Goal: Information Seeking & Learning: Learn about a topic

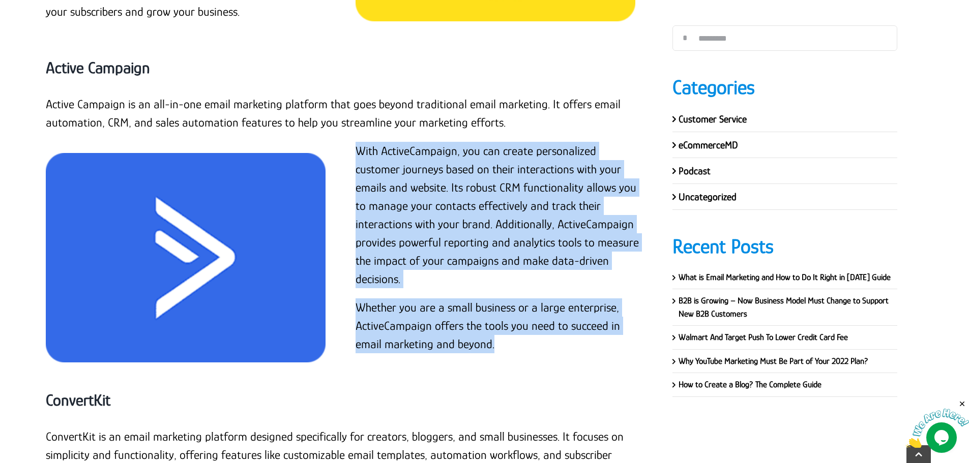
scroll to position [12045, 0]
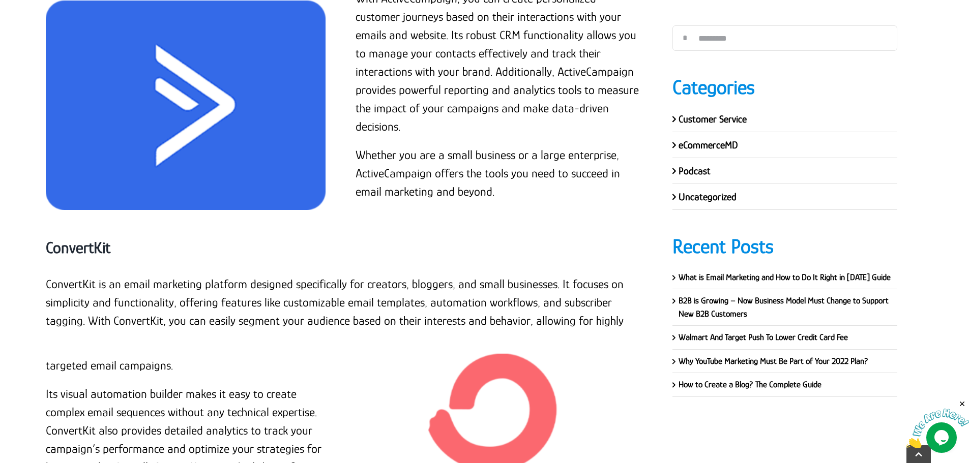
click at [483, 221] on div "ConvertKit" at bounding box center [344, 248] width 596 height 54
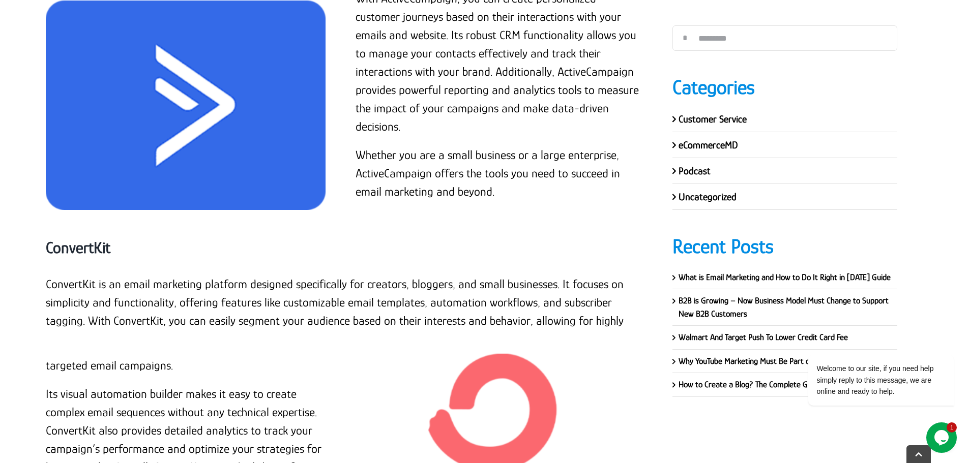
click at [102, 239] on strong "ConvertKit" at bounding box center [78, 248] width 65 height 18
copy div "ConvertKit"
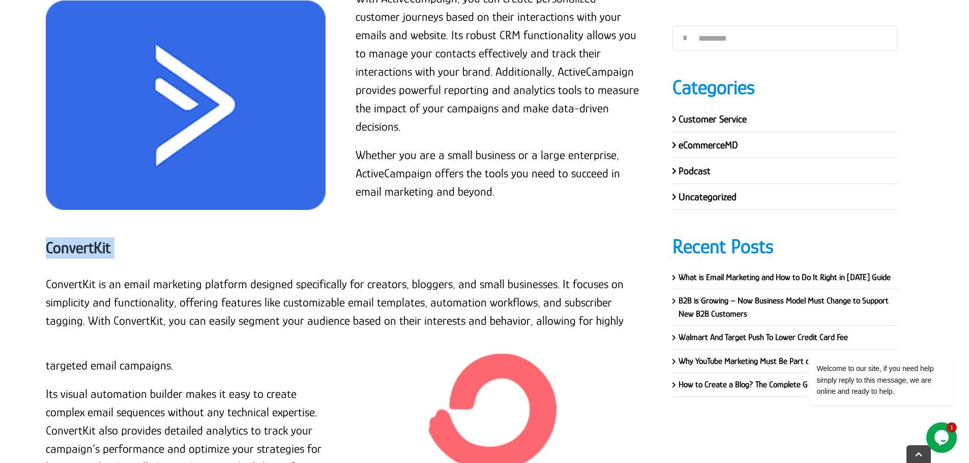
copy div "ConvertKit"
click at [180, 357] on p "targeted email campaigns." at bounding box center [189, 366] width 286 height 18
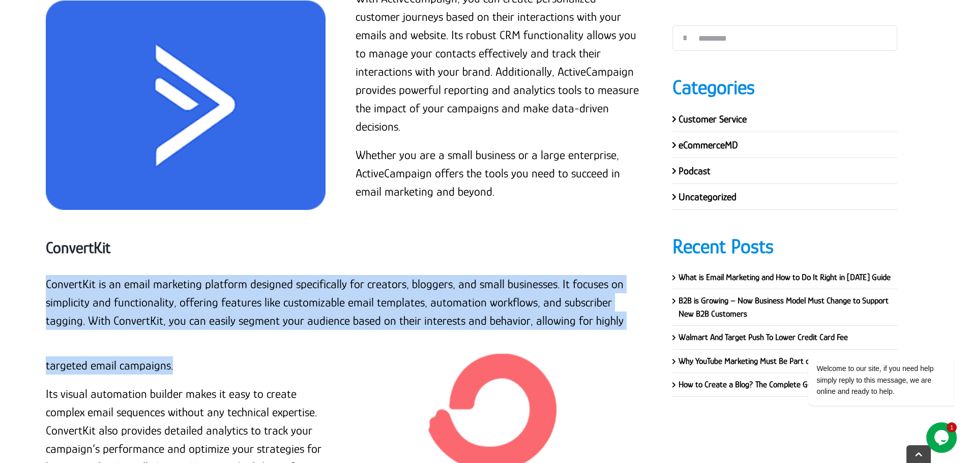
copy div "ConvertKit is an email marketing platform designed specifically for creators, b…"
drag, startPoint x: 175, startPoint y: 256, endPoint x: 46, endPoint y: 168, distance: 155.5
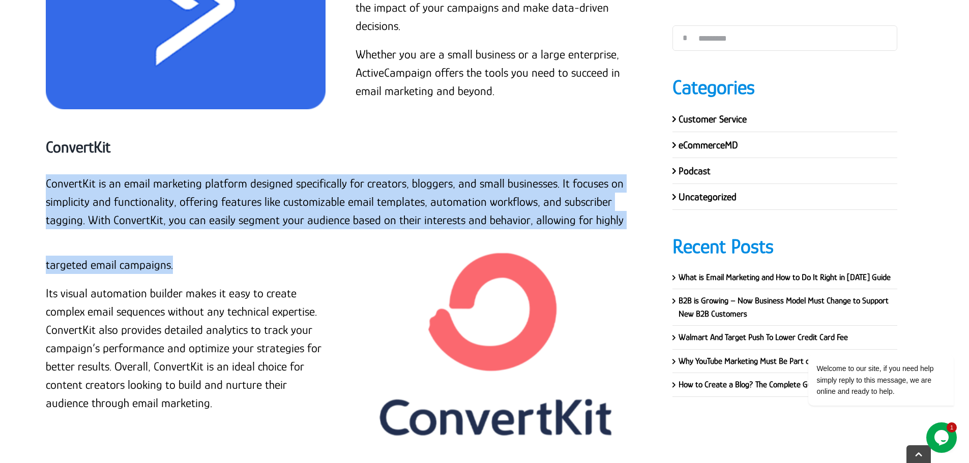
scroll to position [12147, 0]
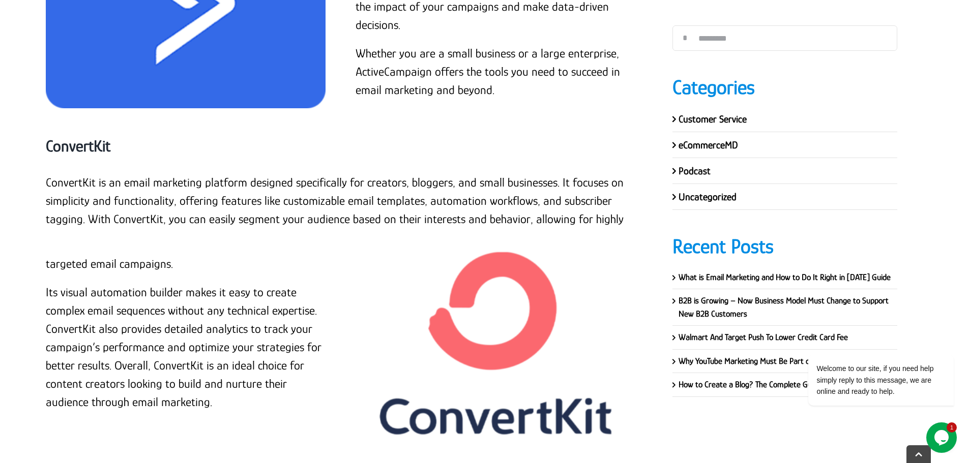
click at [112, 283] on p "Its visual automation builder makes it easy to create complex email sequences w…" at bounding box center [189, 347] width 286 height 128
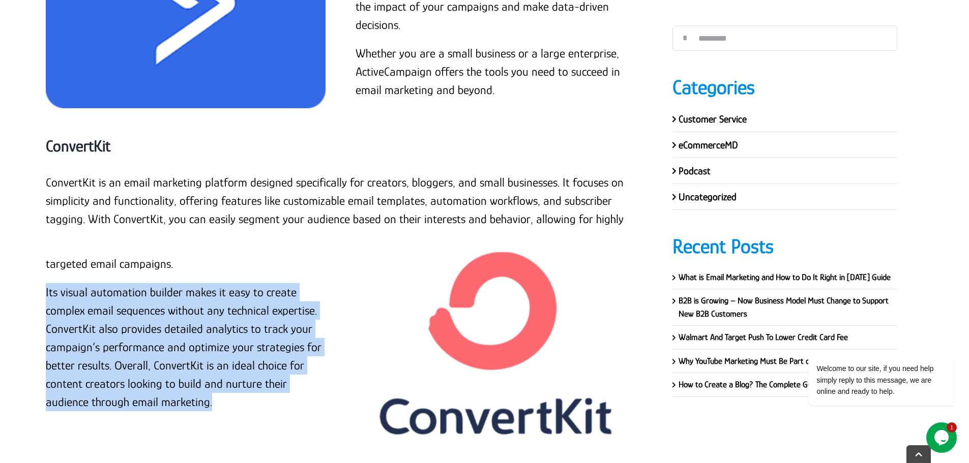
click at [112, 283] on p "Its visual automation builder makes it easy to create complex email sequences w…" at bounding box center [189, 347] width 286 height 128
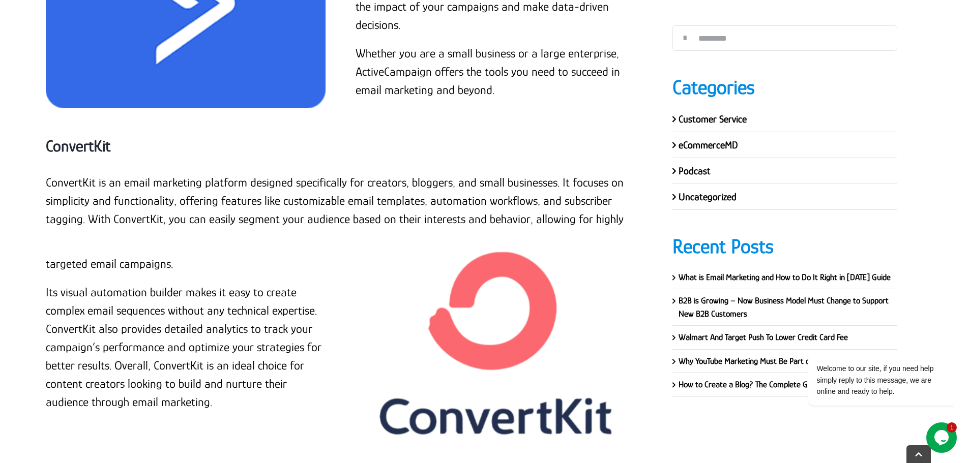
click at [212, 173] on p "ConvertKit is an email marketing platform designed specifically for creators, b…" at bounding box center [344, 200] width 596 height 55
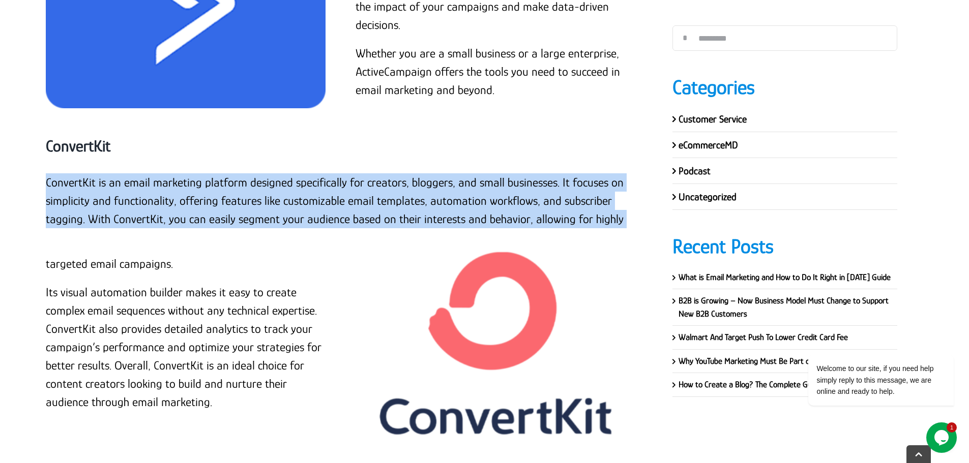
click at [212, 173] on p "ConvertKit is an email marketing platform designed specifically for creators, b…" at bounding box center [344, 200] width 596 height 55
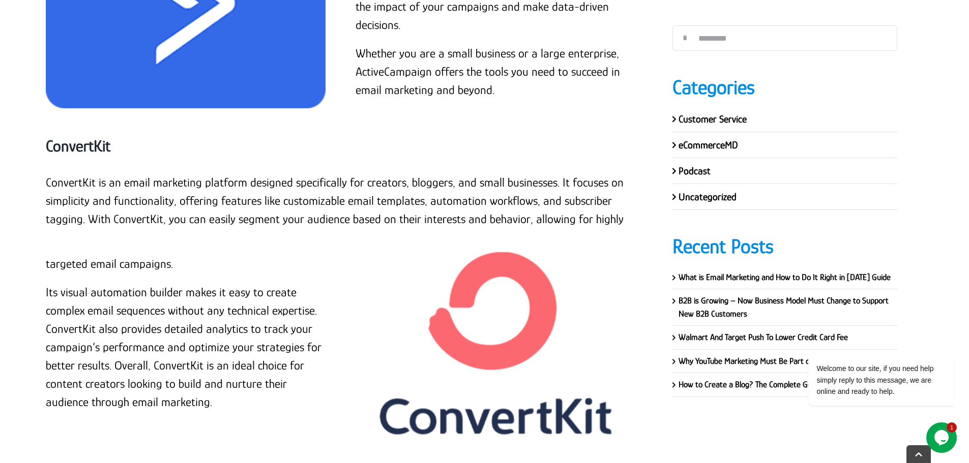
click at [141, 255] on p "targeted email campaigns." at bounding box center [189, 264] width 286 height 18
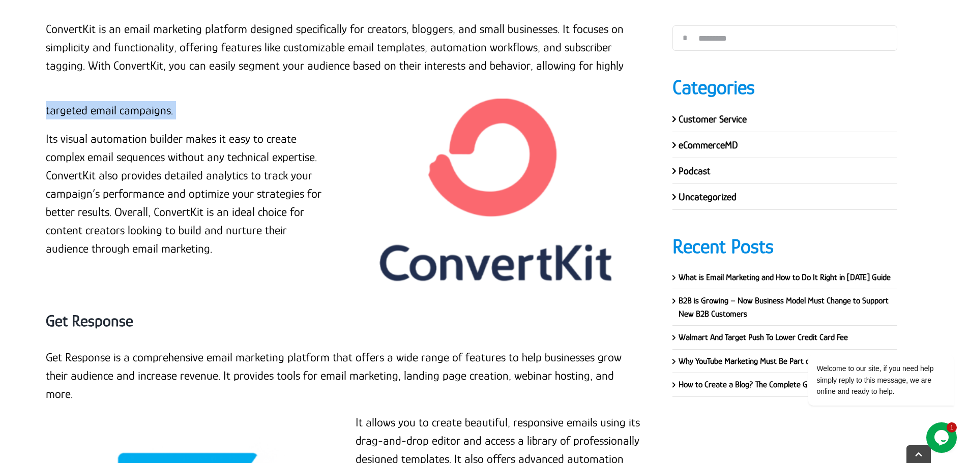
scroll to position [12351, 0]
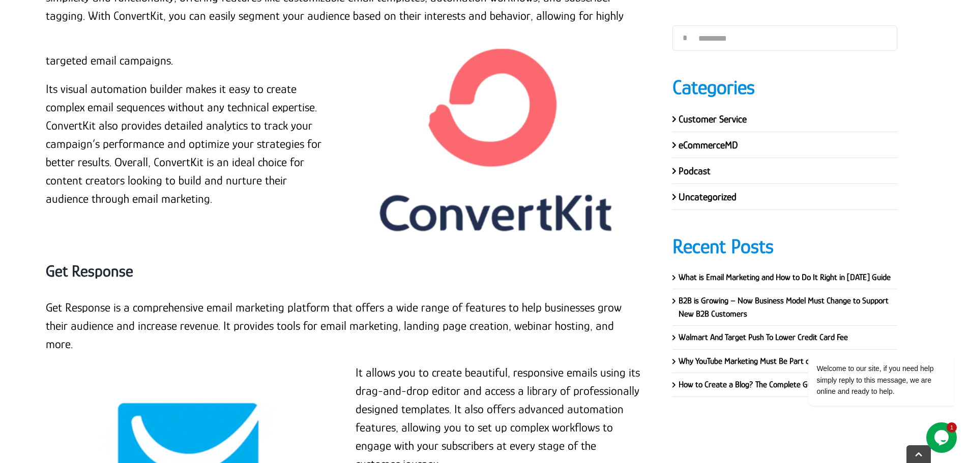
click at [111, 262] on strong "Get Response" at bounding box center [90, 271] width 88 height 18
copy div "Get Response"
click at [47, 299] on p "Get Response is a comprehensive email marketing platform that offers a wide ran…" at bounding box center [344, 326] width 596 height 55
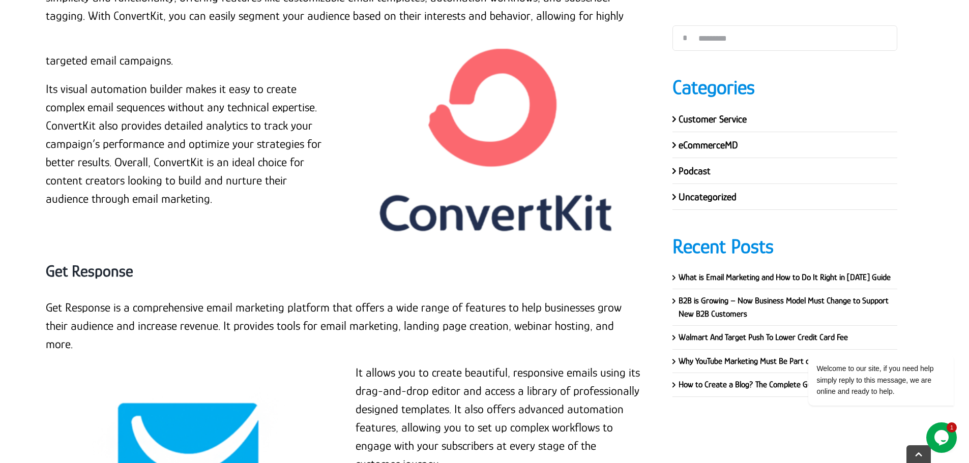
click at [622, 299] on p "Get Response is a comprehensive email marketing platform that offers a wide ran…" at bounding box center [344, 326] width 596 height 55
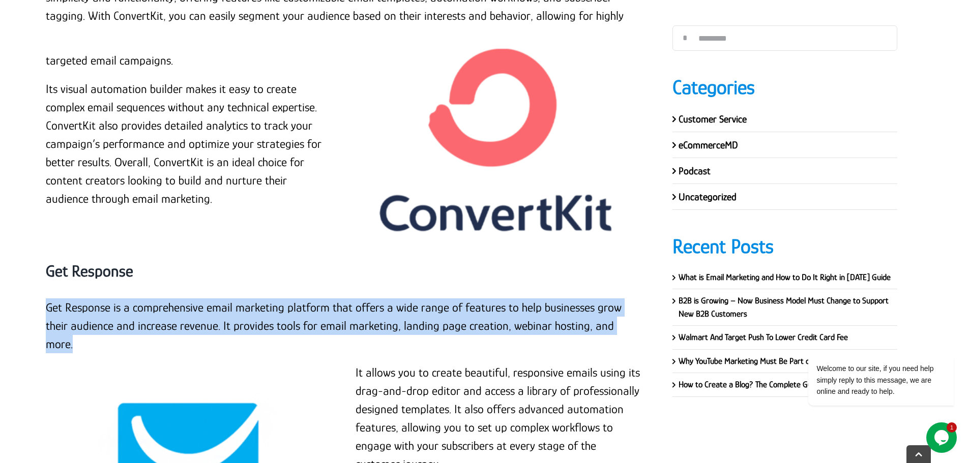
copy p "Get Response is a comprehensive email marketing platform that offers a wide ran…"
drag, startPoint x: 615, startPoint y: 216, endPoint x: 48, endPoint y: 190, distance: 567.4
click at [48, 299] on p "Get Response is a comprehensive email marketing platform that offers a wide ran…" at bounding box center [344, 326] width 596 height 55
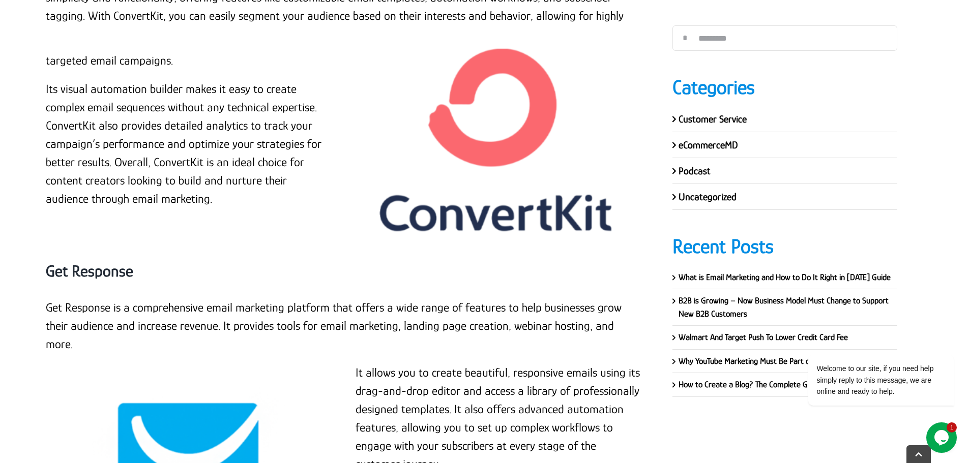
click at [354, 364] on div "It allows you to create beautiful, responsive emails using its drag-and-drop ed…" at bounding box center [499, 466] width 310 height 204
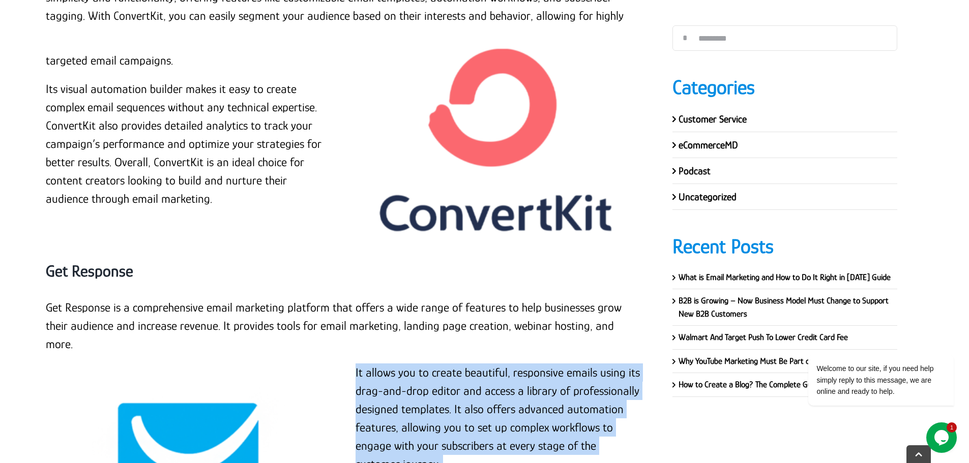
drag, startPoint x: 355, startPoint y: 242, endPoint x: 400, endPoint y: 424, distance: 188.2
click at [400, 424] on div "It allows you to create beautiful, responsive emails using its drag-and-drop ed…" at bounding box center [499, 466] width 310 height 204
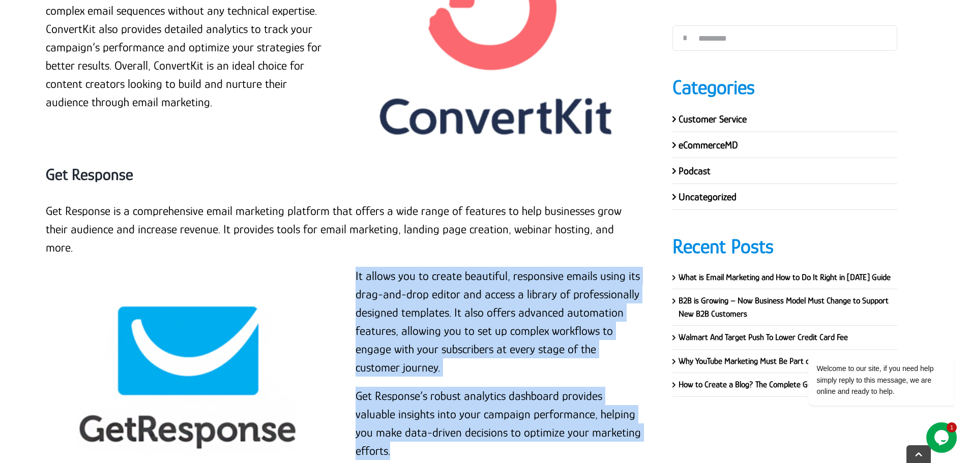
scroll to position [12503, 0]
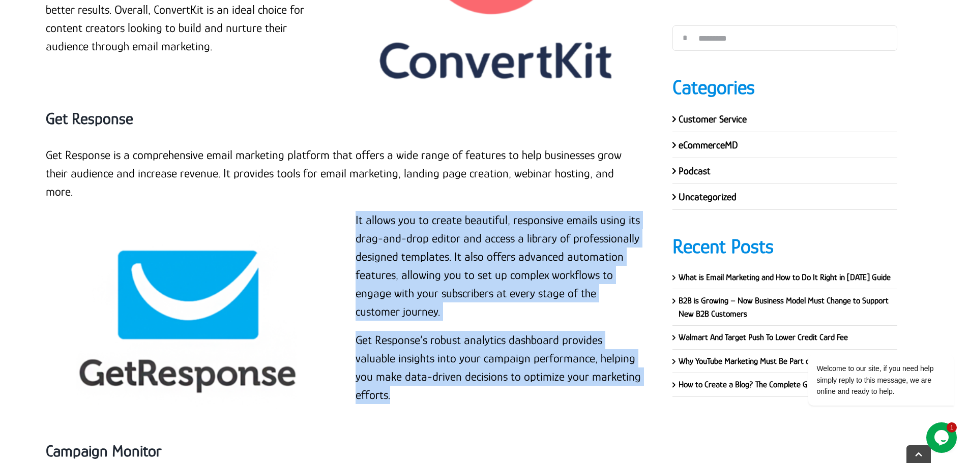
copy div "It allows you to create beautiful, responsive emails using its drag-and-drop ed…"
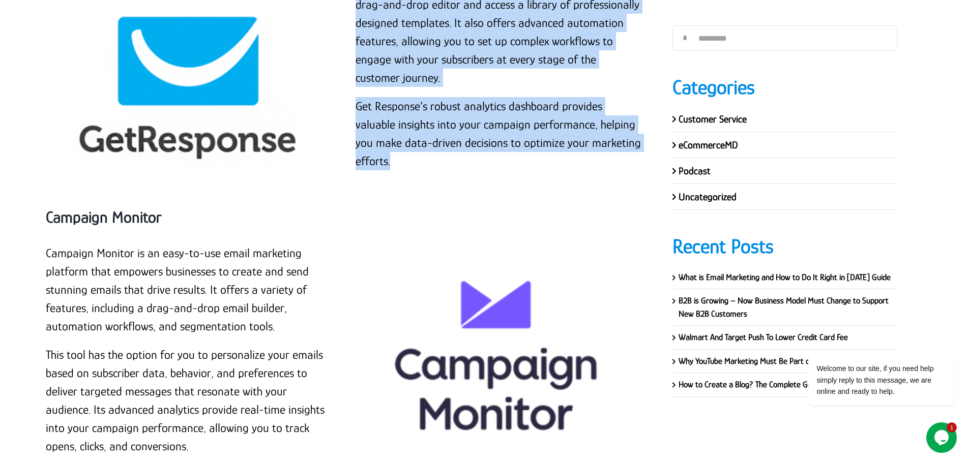
scroll to position [12707, 0]
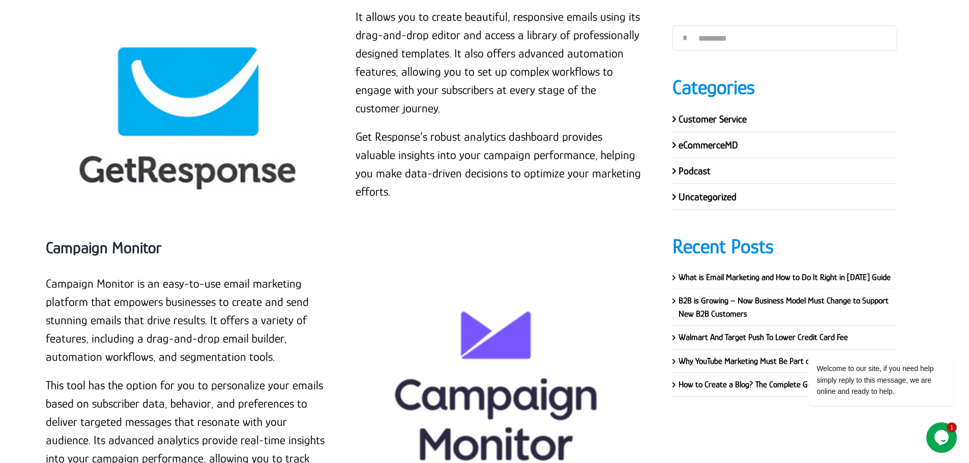
click at [138, 239] on strong "Campaign Monitor" at bounding box center [103, 248] width 115 height 18
copy div "Campaign Monitor"
click at [106, 275] on p "Campaign Monitor is an easy-to-use email marketing platform that empowers busin…" at bounding box center [189, 321] width 286 height 92
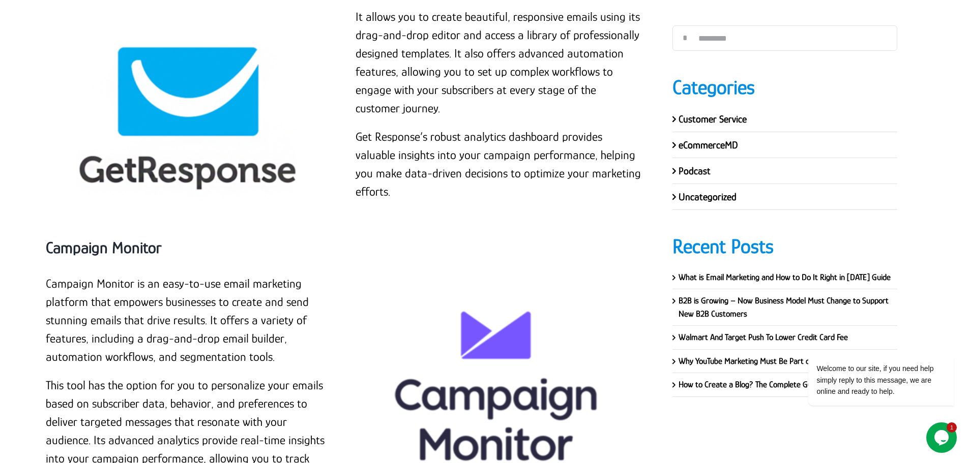
click at [48, 275] on p "Campaign Monitor is an easy-to-use email marketing platform that empowers busin…" at bounding box center [189, 321] width 286 height 92
click at [47, 275] on p "Campaign Monitor is an easy-to-use email marketing platform that empowers busin…" at bounding box center [189, 321] width 286 height 92
click at [142, 357] on div "Campaign Monitor is an easy-to-use email marketing platform that empowers busin…" at bounding box center [189, 386] width 286 height 222
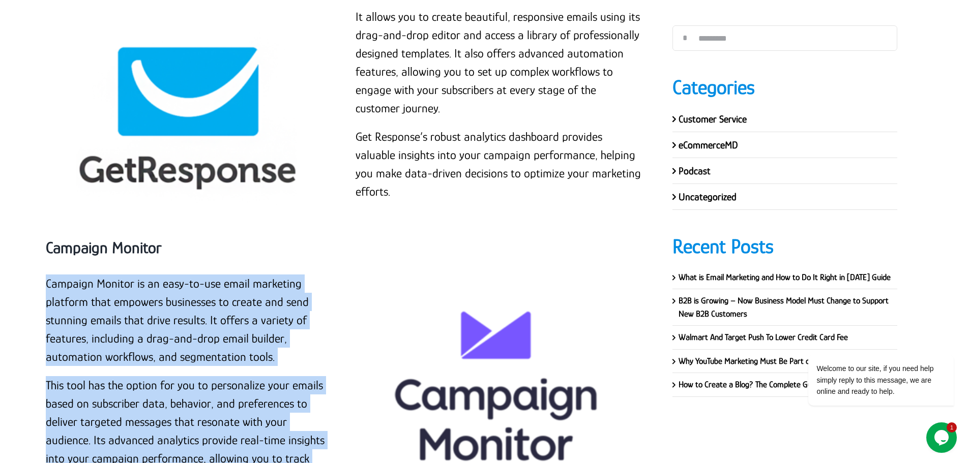
copy div "Campaign Monitor is an easy-to-use email marketing platform that empowers busin…"
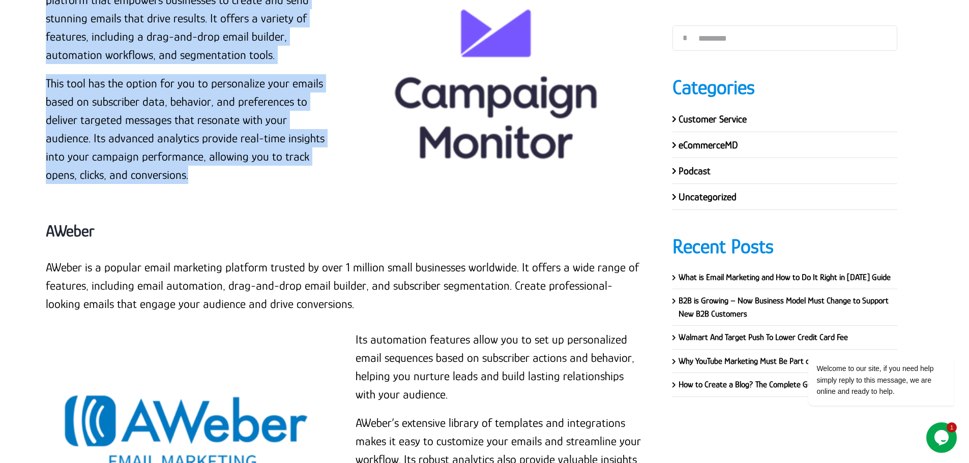
scroll to position [12961, 0]
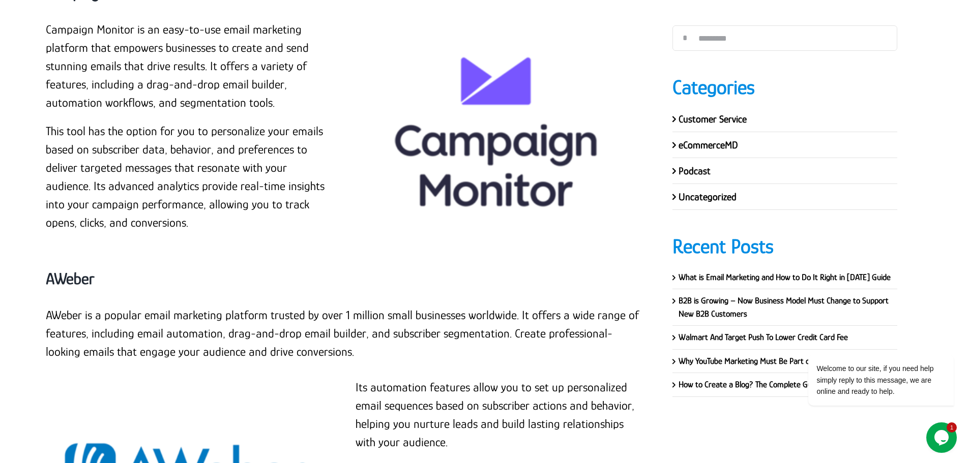
click at [291, 306] on p "AWeber is a popular email marketing platform trusted by over 1 million small bu…" at bounding box center [344, 333] width 596 height 55
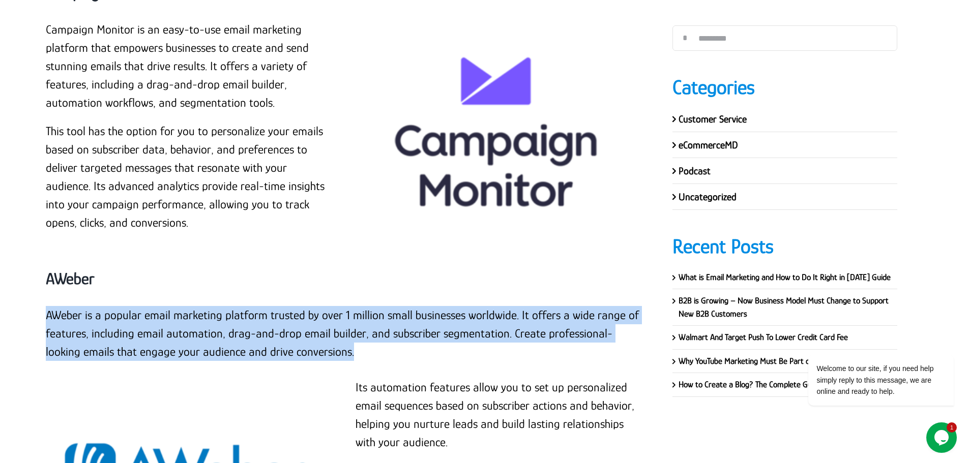
click at [291, 306] on p "AWeber is a popular email marketing platform trusted by over 1 million small bu…" at bounding box center [344, 333] width 596 height 55
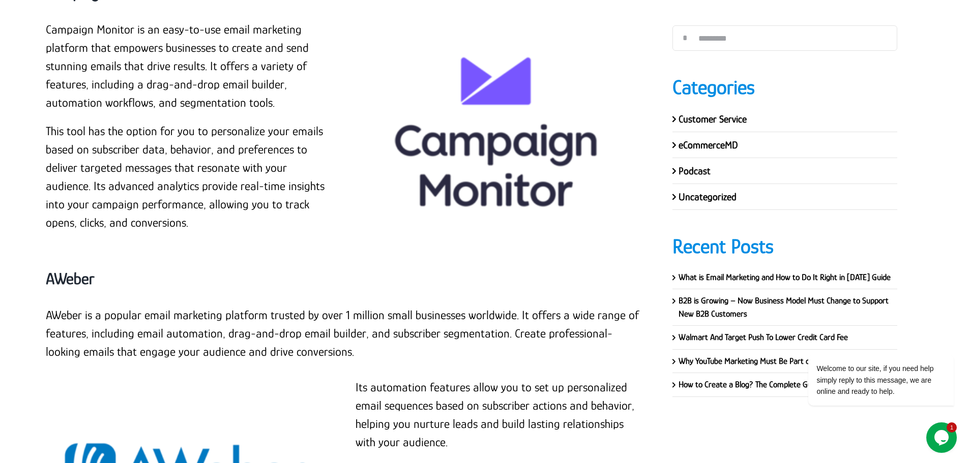
click at [268, 306] on p "AWeber is a popular email marketing platform trusted by over 1 million small bu…" at bounding box center [344, 333] width 596 height 55
click at [245, 306] on p "AWeber is a popular email marketing platform trusted by over 1 million small bu…" at bounding box center [344, 333] width 596 height 55
click at [237, 306] on p "AWeber is a popular email marketing platform trusted by over 1 million small bu…" at bounding box center [344, 333] width 596 height 55
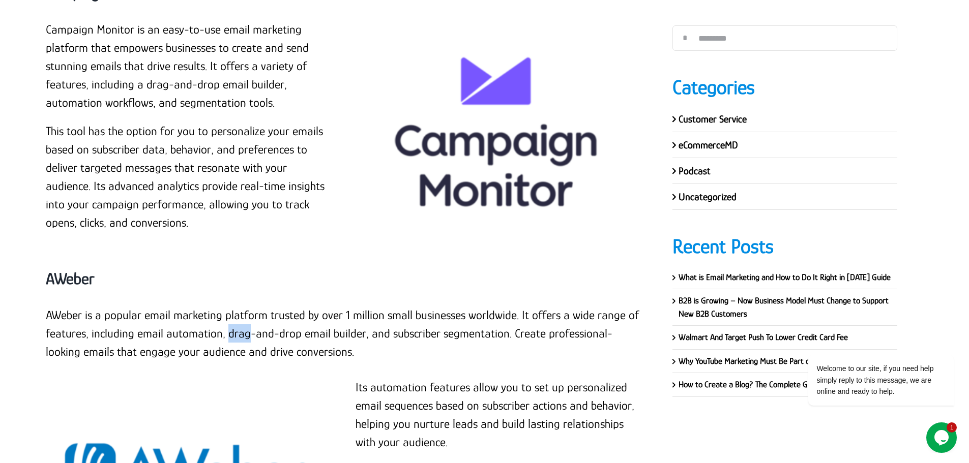
click at [236, 306] on p "AWeber is a popular email marketing platform trusted by over 1 million small bu…" at bounding box center [344, 333] width 596 height 55
click at [264, 306] on p "AWeber is a popular email marketing platform trusted by over 1 million small bu…" at bounding box center [344, 333] width 596 height 55
click at [289, 306] on p "AWeber is a popular email marketing platform trusted by over 1 million small bu…" at bounding box center [344, 333] width 596 height 55
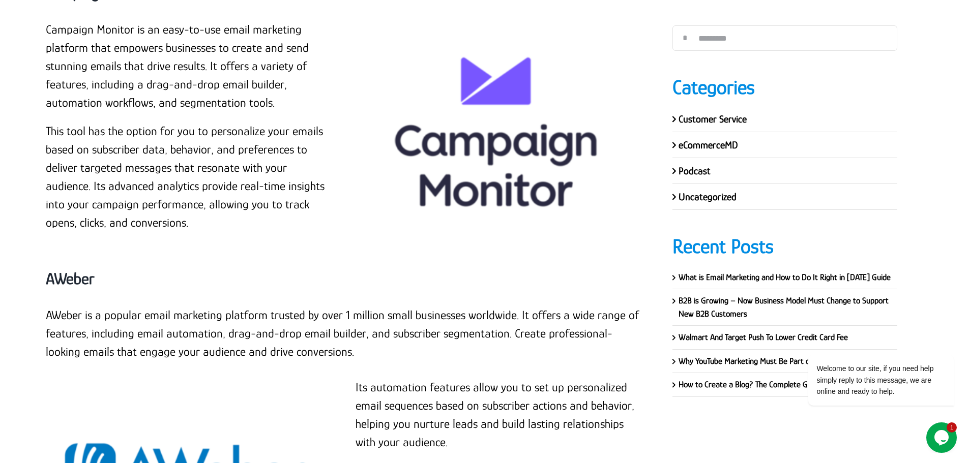
click at [312, 306] on p "AWeber is a popular email marketing platform trusted by over 1 million small bu…" at bounding box center [344, 333] width 596 height 55
click at [357, 306] on p "AWeber is a popular email marketing platform trusted by over 1 million small bu…" at bounding box center [344, 333] width 596 height 55
click at [353, 306] on p "AWeber is a popular email marketing platform trusted by over 1 million small bu…" at bounding box center [344, 333] width 596 height 55
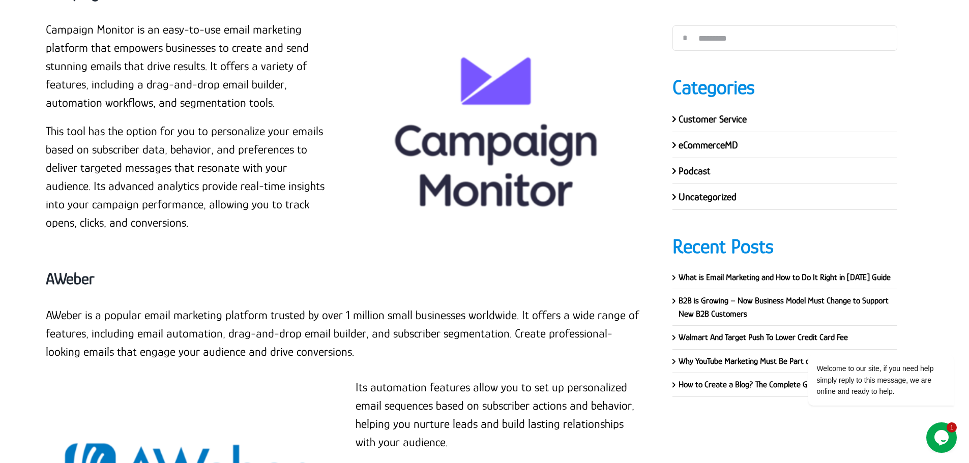
click at [392, 306] on p "AWeber is a popular email marketing platform trusted by over 1 million small bu…" at bounding box center [344, 333] width 596 height 55
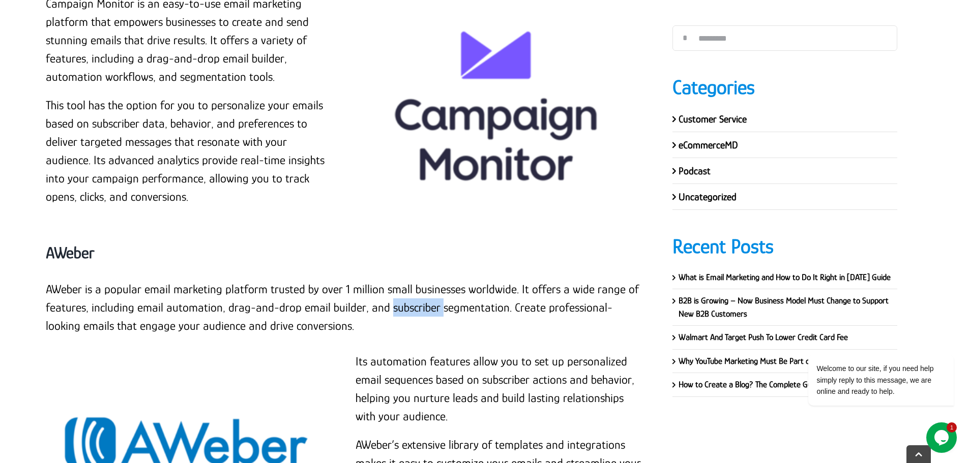
scroll to position [13012, 0]
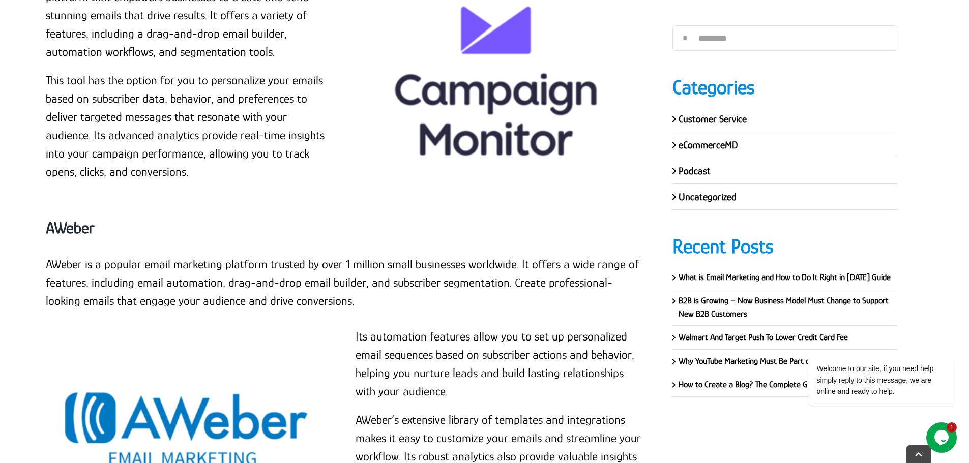
click at [68, 219] on strong "AWeber" at bounding box center [70, 228] width 48 height 18
copy strong "AWeber"
click at [49, 255] on p "AWeber is a popular email marketing platform trusted by over 1 million small bu…" at bounding box center [344, 282] width 596 height 55
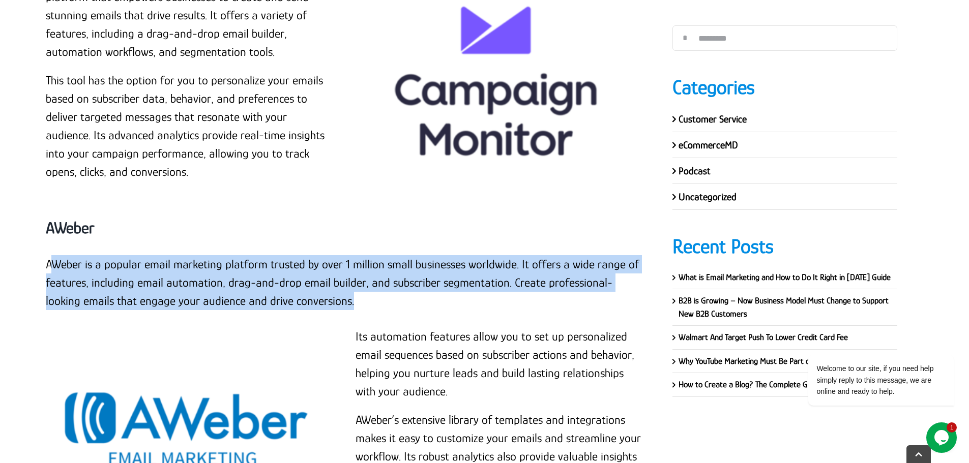
click at [334, 255] on p "AWeber is a popular email marketing platform trusted by over 1 million small bu…" at bounding box center [344, 282] width 596 height 55
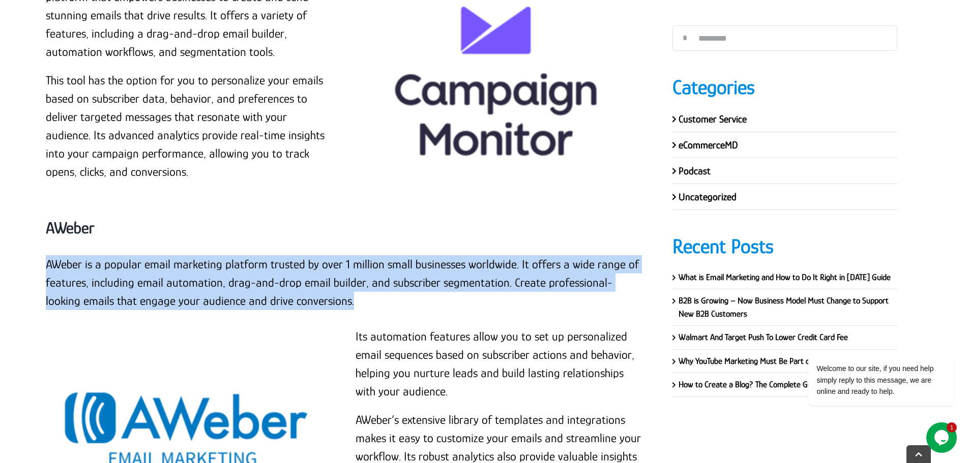
click at [322, 255] on p "AWeber is a popular email marketing platform trusted by over 1 million small bu…" at bounding box center [344, 282] width 596 height 55
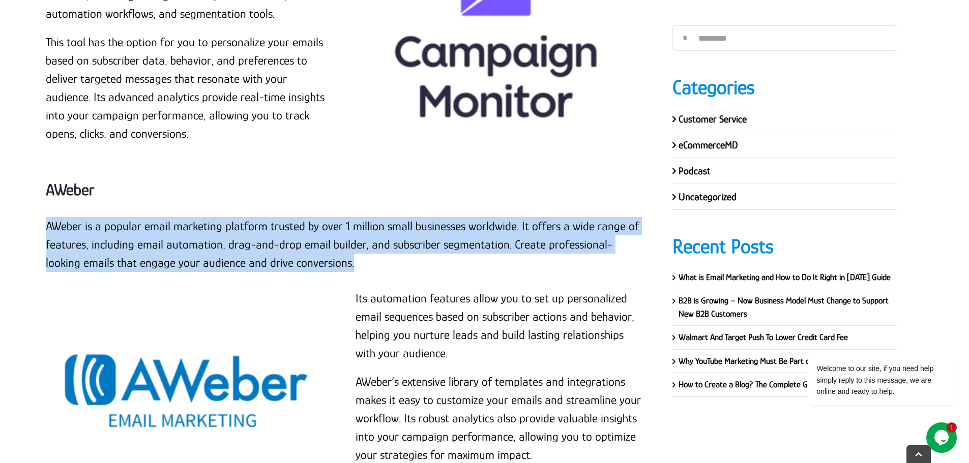
scroll to position [13114, 0]
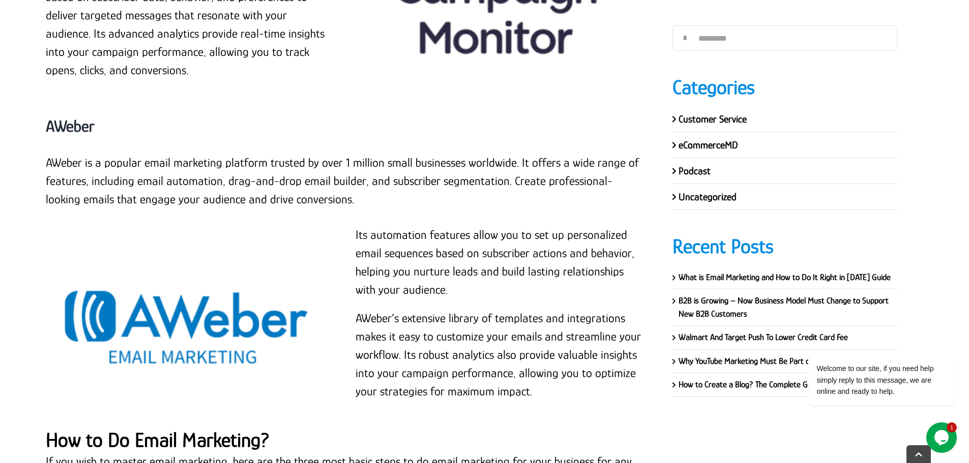
click at [357, 226] on p "Its automation features allow you to set up personalized email sequences based …" at bounding box center [499, 262] width 286 height 73
click at [355, 226] on div "Its automation features allow you to set up personalized email sequences based …" at bounding box center [499, 318] width 310 height 185
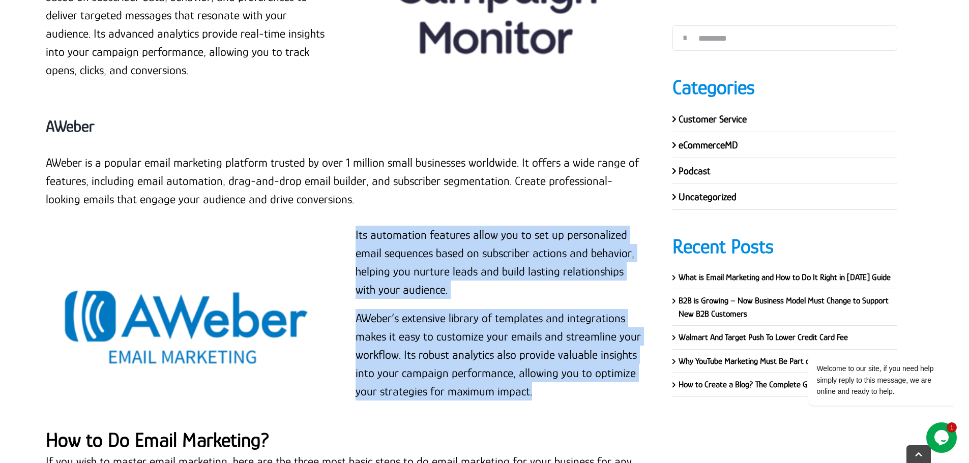
click at [531, 309] on p "AWeber’s extensive library of templates and integrations makes it easy to custo…" at bounding box center [499, 355] width 286 height 92
click at [534, 309] on p "AWeber’s extensive library of templates and integrations makes it easy to custo…" at bounding box center [499, 355] width 286 height 92
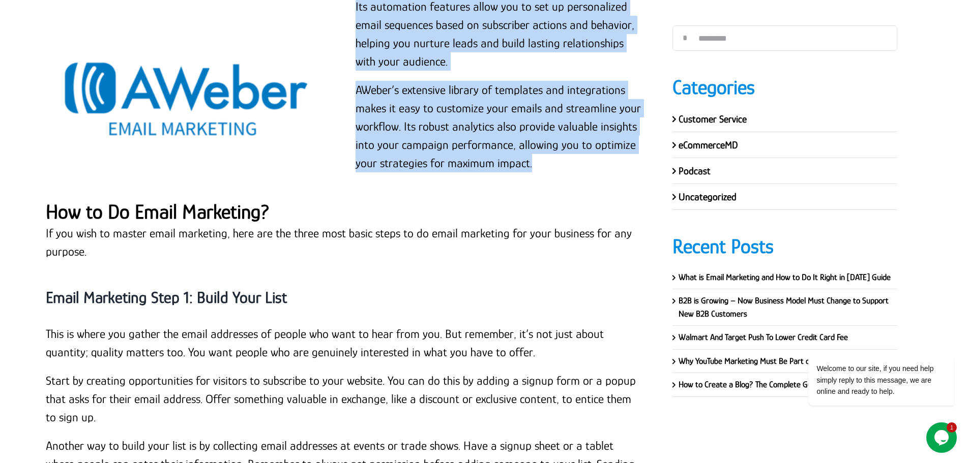
scroll to position [13317, 0]
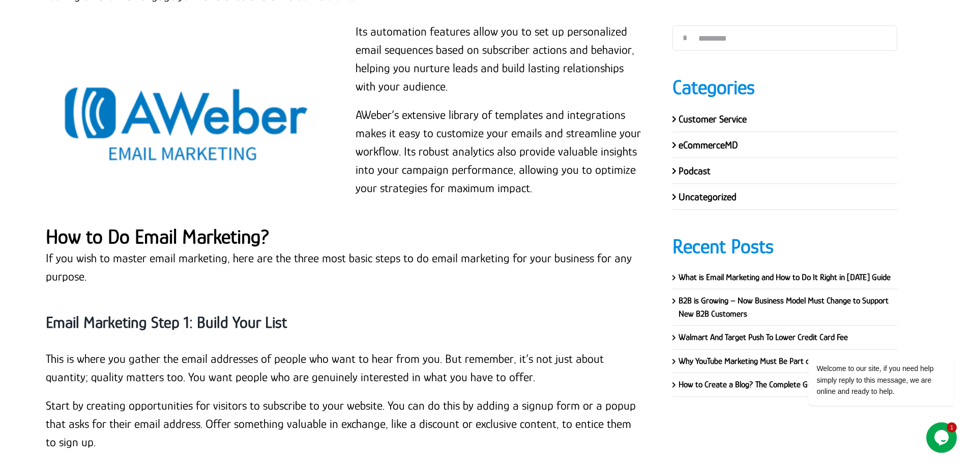
click at [161, 225] on strong "How to Do Email Marketing?" at bounding box center [158, 236] width 224 height 23
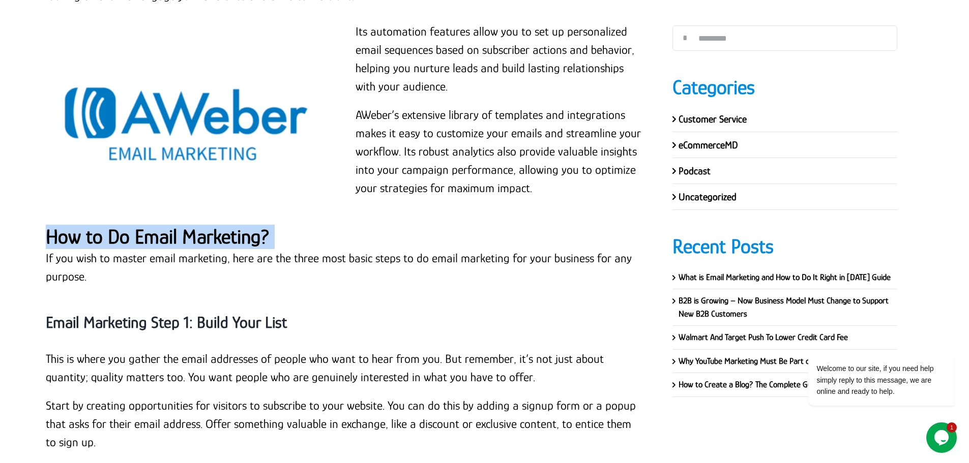
click at [161, 225] on strong "How to Do Email Marketing?" at bounding box center [158, 236] width 224 height 23
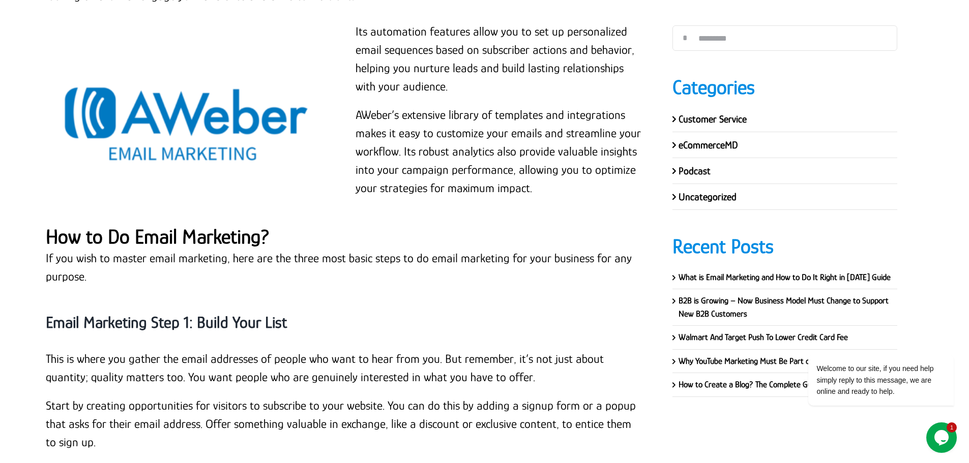
click at [68, 249] on p "If you wish to master email marketing, here are the three most basic steps to d…" at bounding box center [344, 267] width 596 height 37
click at [69, 249] on p "If you wish to master email marketing, here are the three most basic steps to d…" at bounding box center [344, 267] width 596 height 37
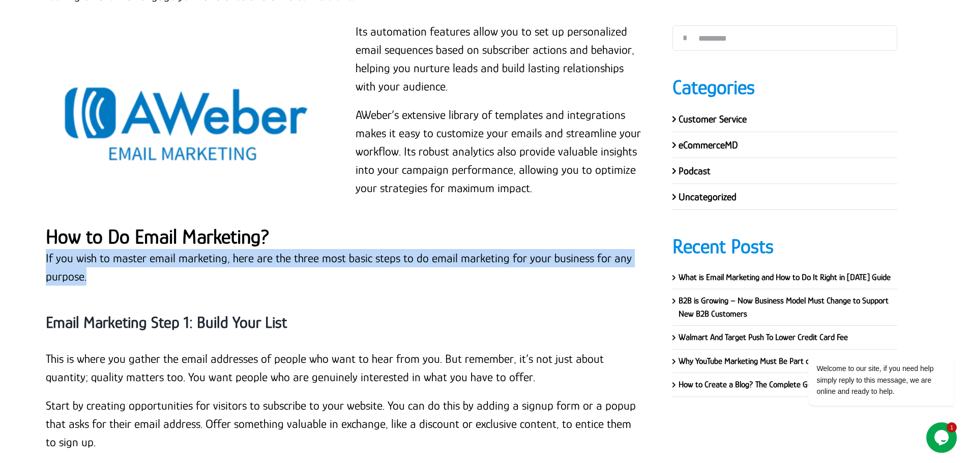
click at [68, 249] on p "If you wish to master email marketing, here are the three most basic steps to d…" at bounding box center [344, 267] width 596 height 37
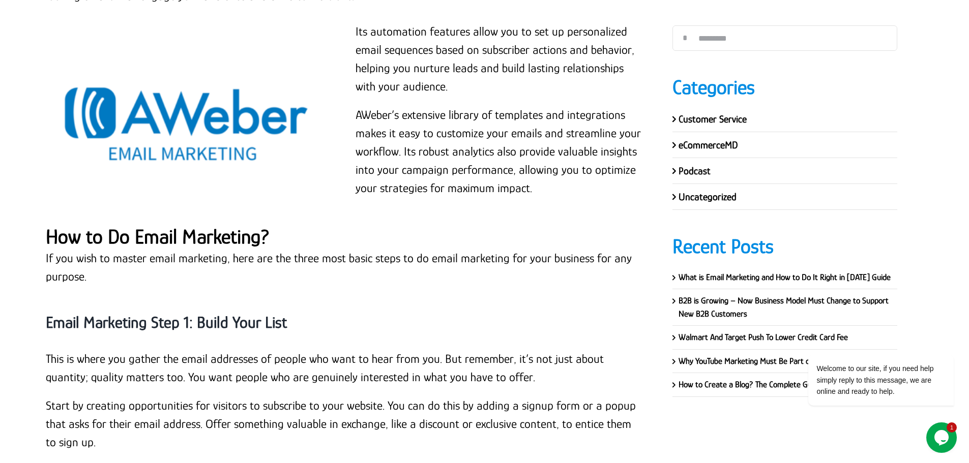
click at [71, 249] on p "If you wish to master email marketing, here are the three most basic steps to d…" at bounding box center [344, 267] width 596 height 37
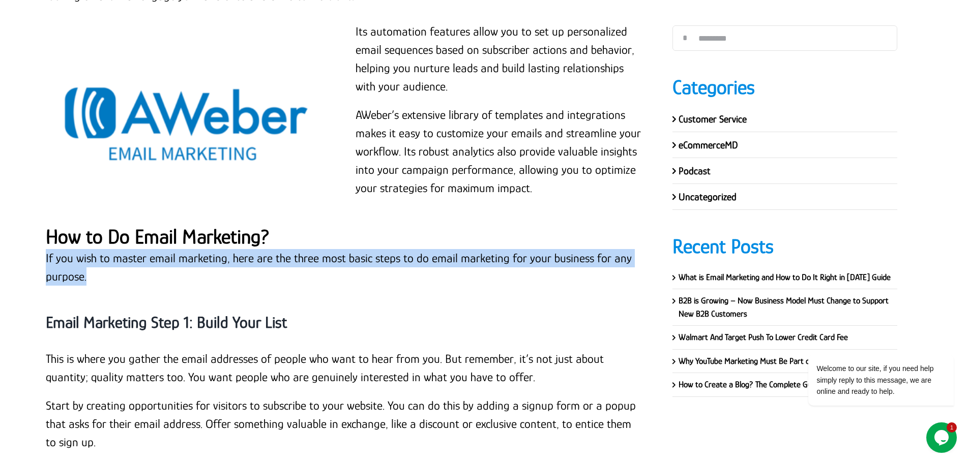
click at [71, 249] on p "If you wish to master email marketing, here are the three most basic steps to d…" at bounding box center [344, 267] width 596 height 37
click at [159, 313] on strong "Email Marketing Step 1: Build Your List" at bounding box center [166, 322] width 241 height 18
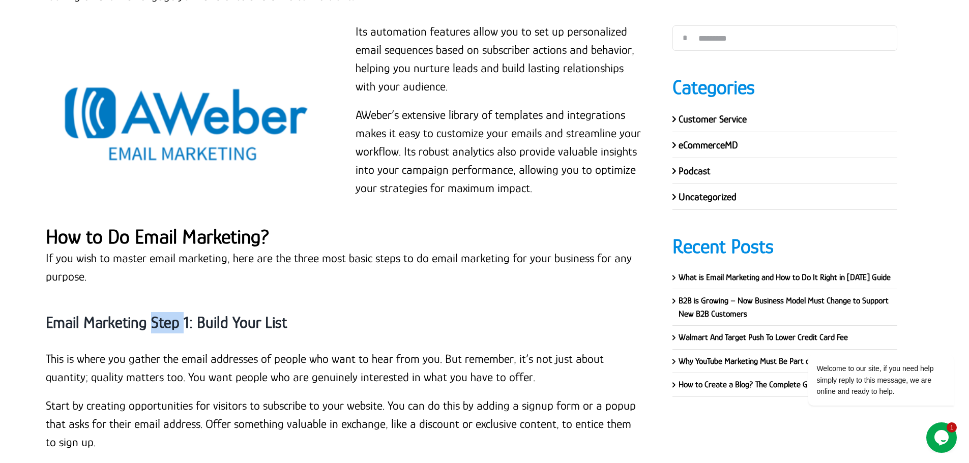
click at [159, 313] on strong "Email Marketing Step 1: Build Your List" at bounding box center [166, 322] width 241 height 18
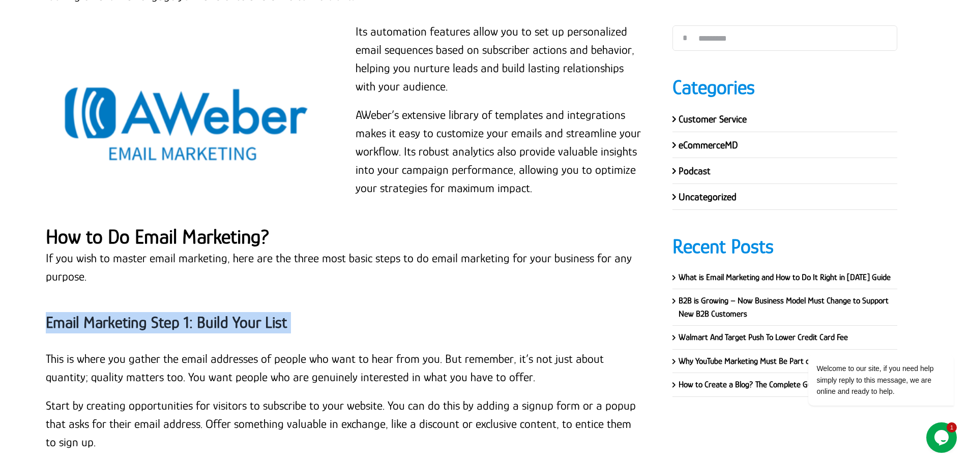
click at [160, 313] on strong "Email Marketing Step 1: Build Your List" at bounding box center [166, 322] width 241 height 18
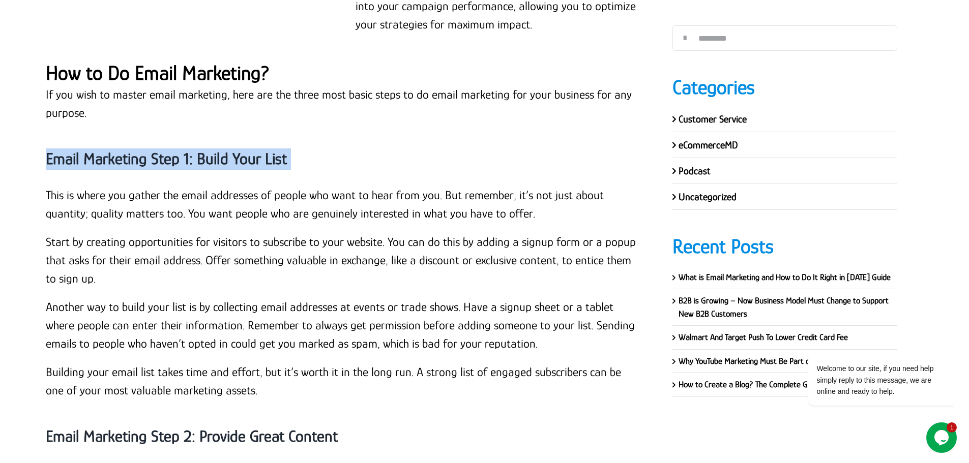
scroll to position [13419, 0]
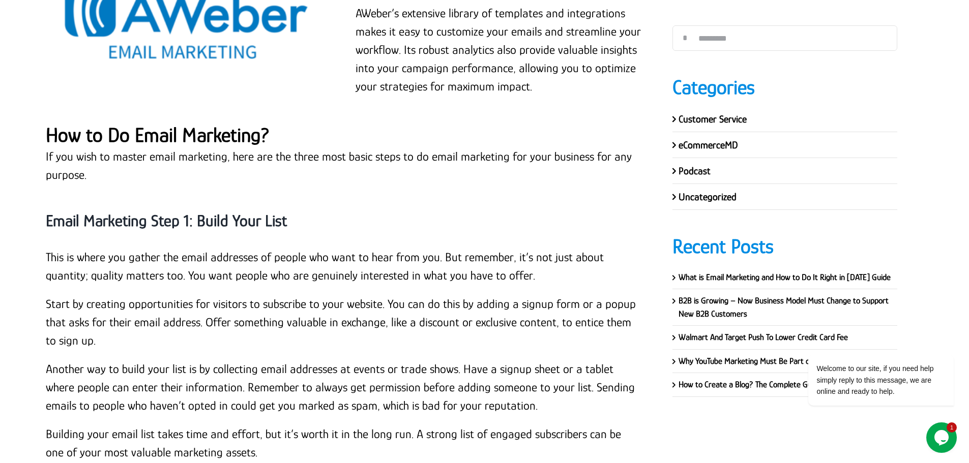
click at [46, 248] on p "This is where you gather the email addresses of people who want to hear from yo…" at bounding box center [344, 266] width 596 height 37
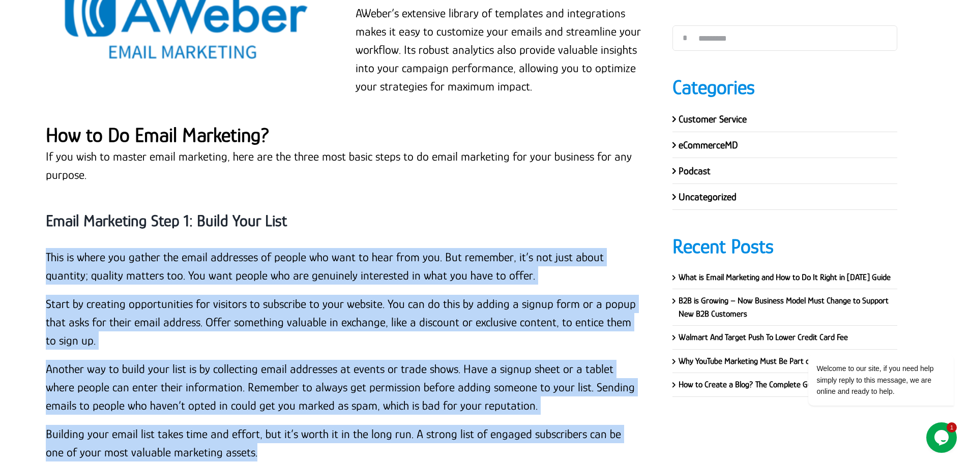
click at [257, 425] on p "Building your email list takes time and effort, but it’s worth it in the long r…" at bounding box center [344, 443] width 596 height 37
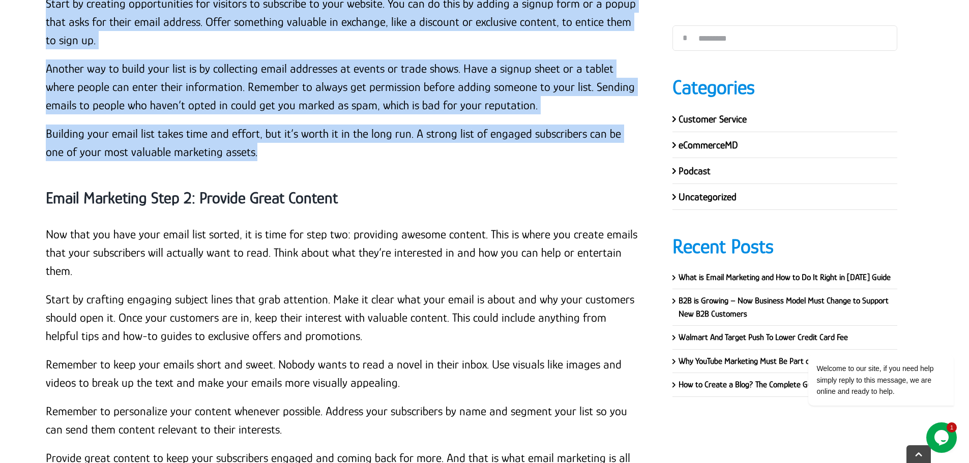
scroll to position [13724, 0]
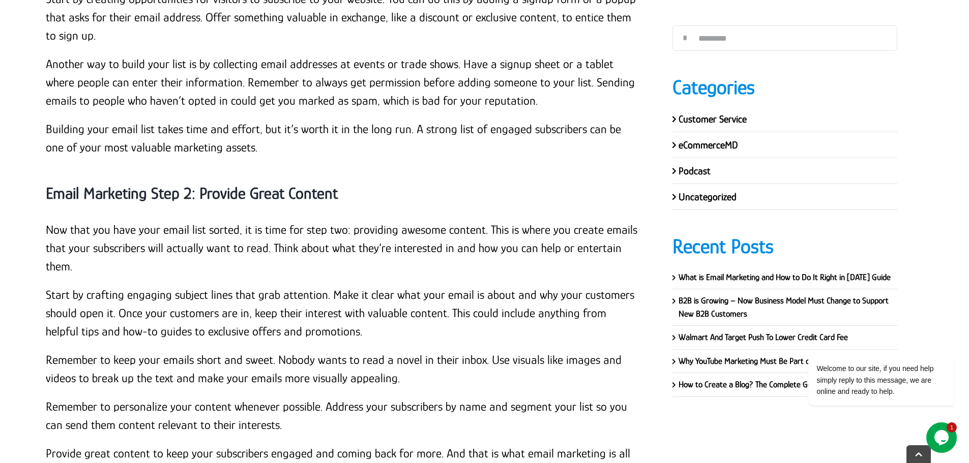
click at [198, 184] on strong "Email Marketing Step 2: Provide Great Content" at bounding box center [192, 193] width 292 height 18
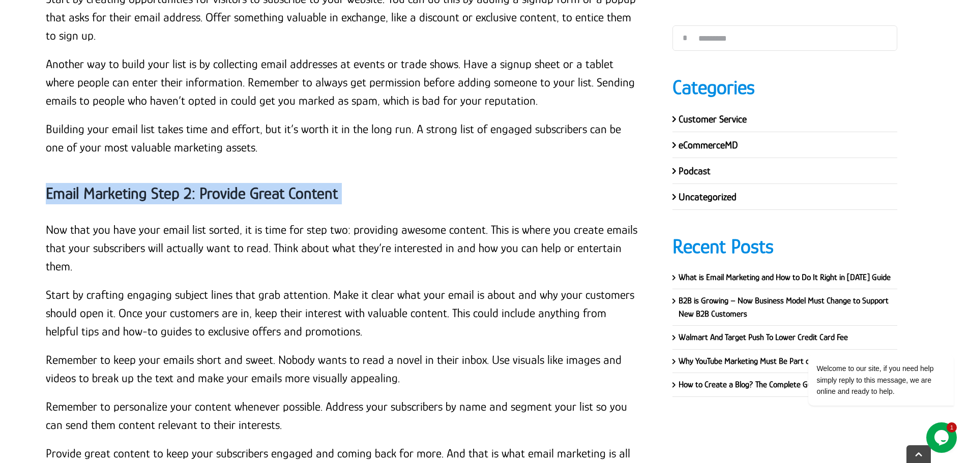
click at [198, 184] on strong "Email Marketing Step 2: Provide Great Content" at bounding box center [192, 193] width 292 height 18
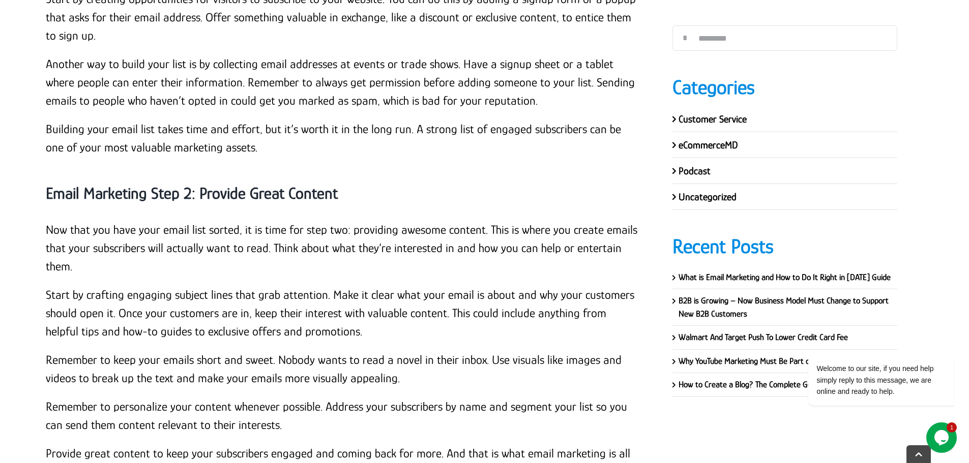
click at [184, 221] on p "Now that you have your email list sorted, it is time for step two: providing aw…" at bounding box center [344, 248] width 596 height 55
click at [47, 221] on p "Now that you have your email list sorted, it is time for step two: providing aw…" at bounding box center [344, 248] width 596 height 55
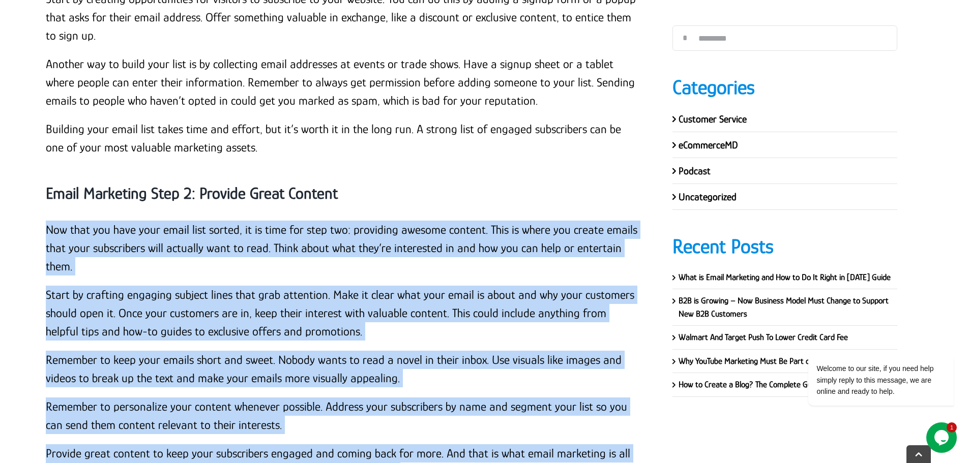
click at [421, 445] on p "Provide great content to keep your subscribers engaged and coming back for more…" at bounding box center [344, 463] width 596 height 37
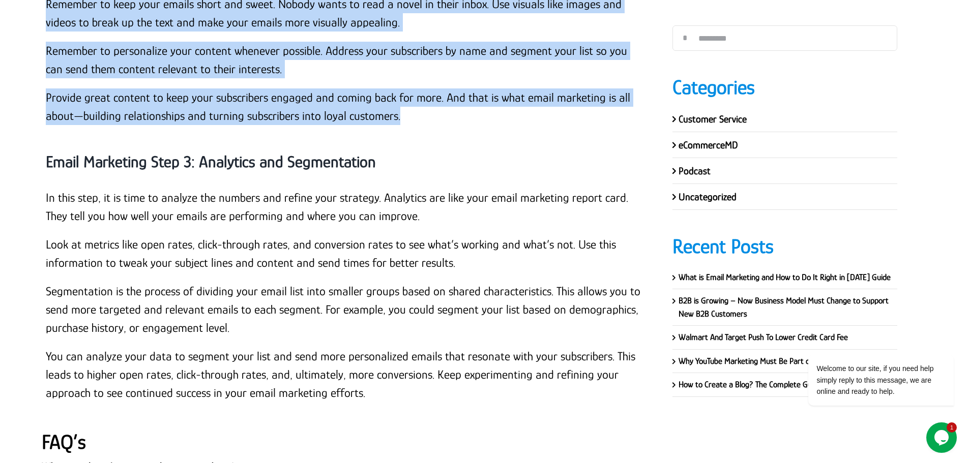
scroll to position [14030, 0]
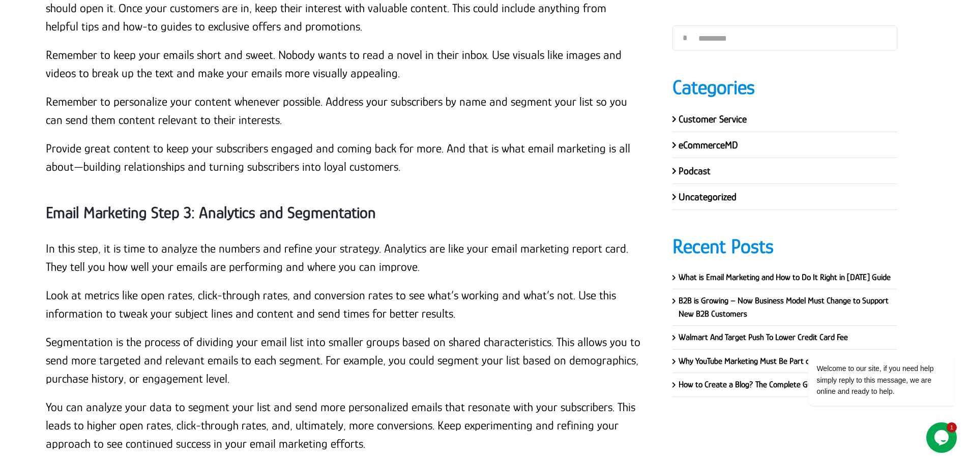
click at [195, 204] on strong "Email Marketing Step 3: Analytics and Segmentation" at bounding box center [211, 213] width 330 height 18
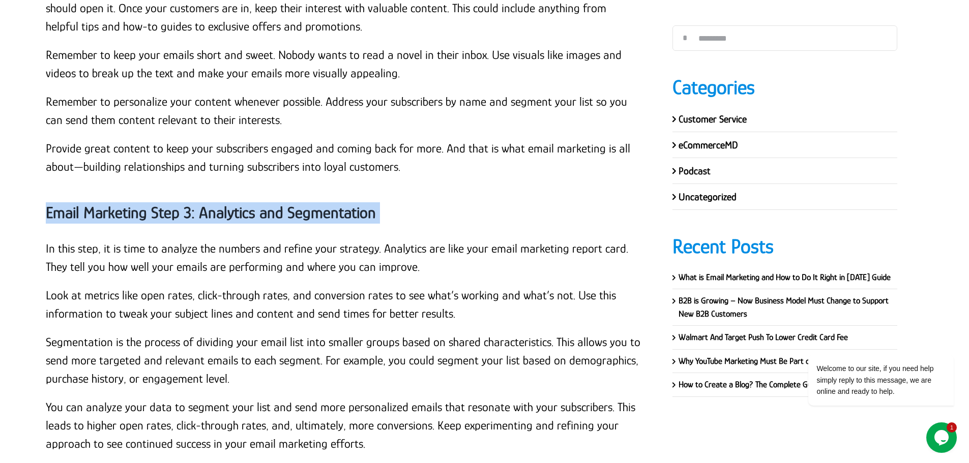
click at [195, 204] on strong "Email Marketing Step 3: Analytics and Segmentation" at bounding box center [211, 213] width 330 height 18
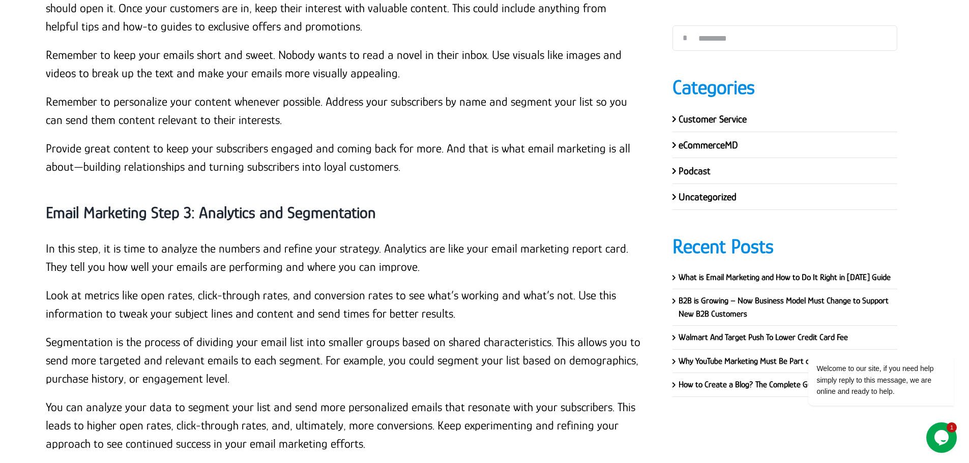
click at [77, 240] on p "In this step, it is time to analyze the numbers and refine your strategy. Analy…" at bounding box center [344, 258] width 596 height 37
click at [46, 240] on p "In this step, it is time to analyze the numbers and refine your strategy. Analy…" at bounding box center [344, 258] width 596 height 37
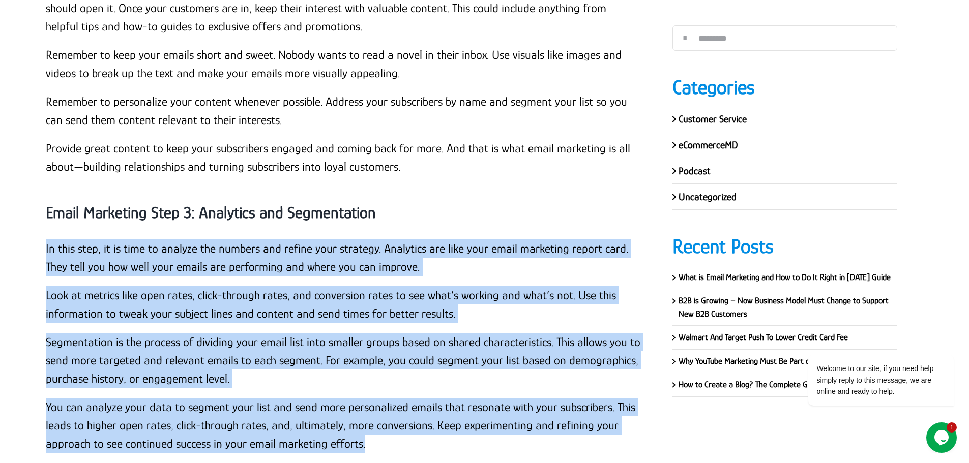
click at [369, 398] on p "You can analyze your data to segment your list and send more personalized email…" at bounding box center [344, 425] width 596 height 55
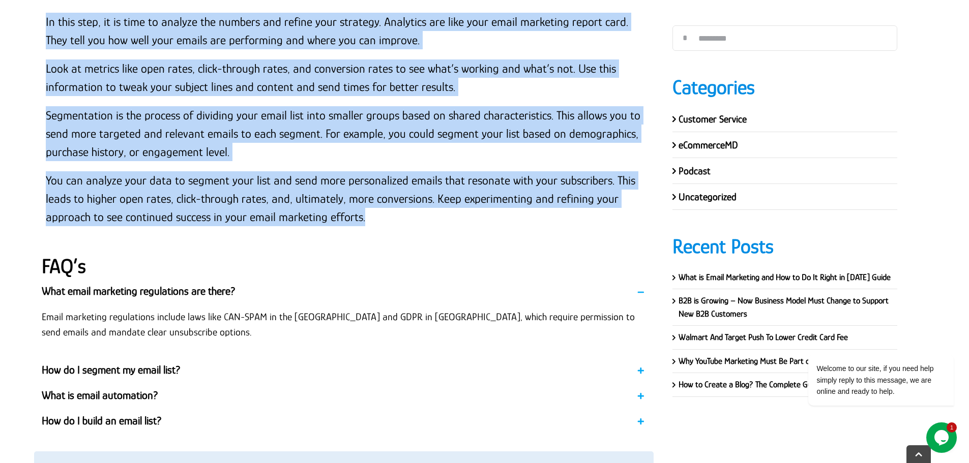
scroll to position [14233, 0]
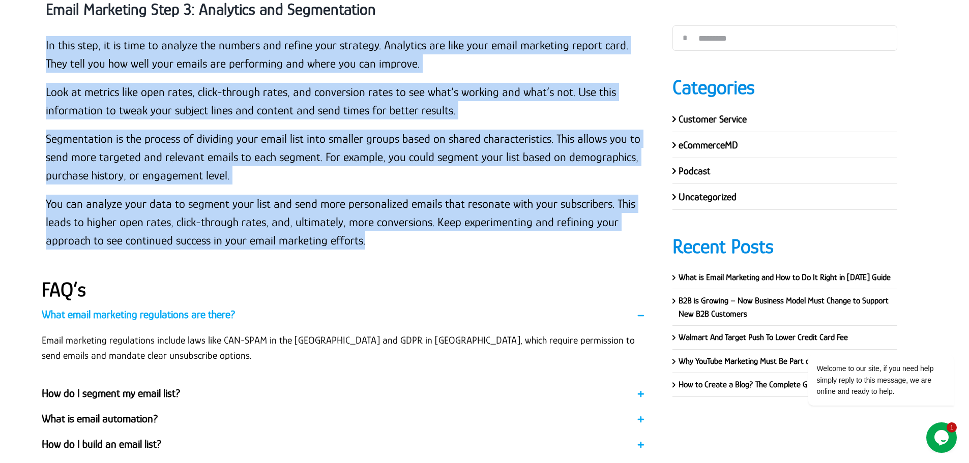
click at [178, 307] on span "What email marketing regulations are there?" at bounding box center [329, 314] width 575 height 15
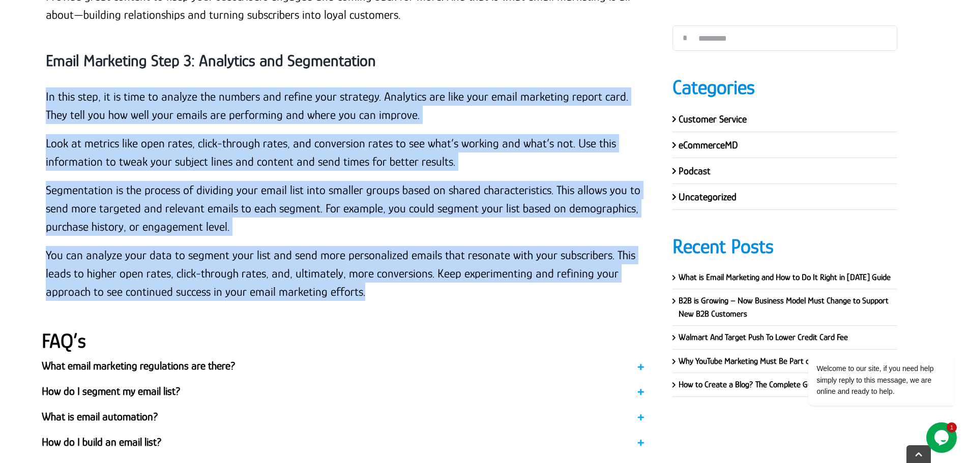
scroll to position [14182, 0]
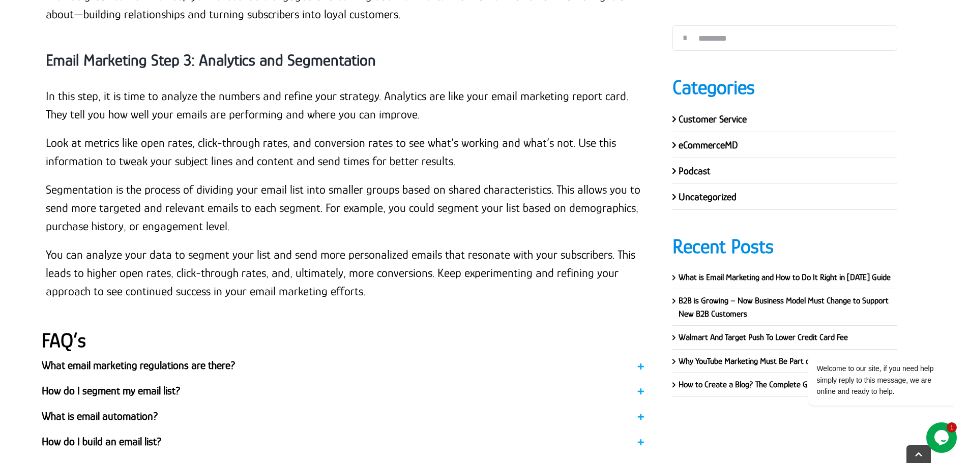
click at [75, 329] on strong "FAQ’s" at bounding box center [64, 340] width 44 height 23
drag, startPoint x: 28, startPoint y: 236, endPoint x: 242, endPoint y: 237, distance: 213.2
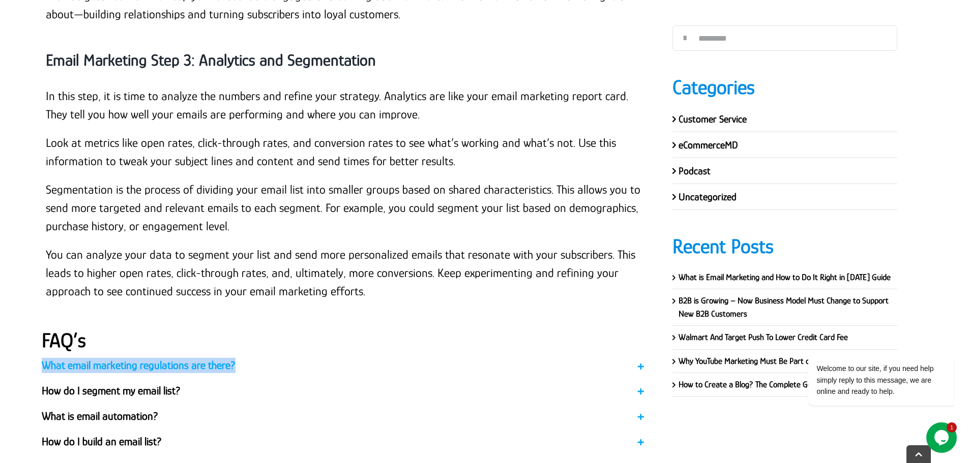
click at [202, 358] on span "What email marketing regulations are there?" at bounding box center [329, 365] width 575 height 15
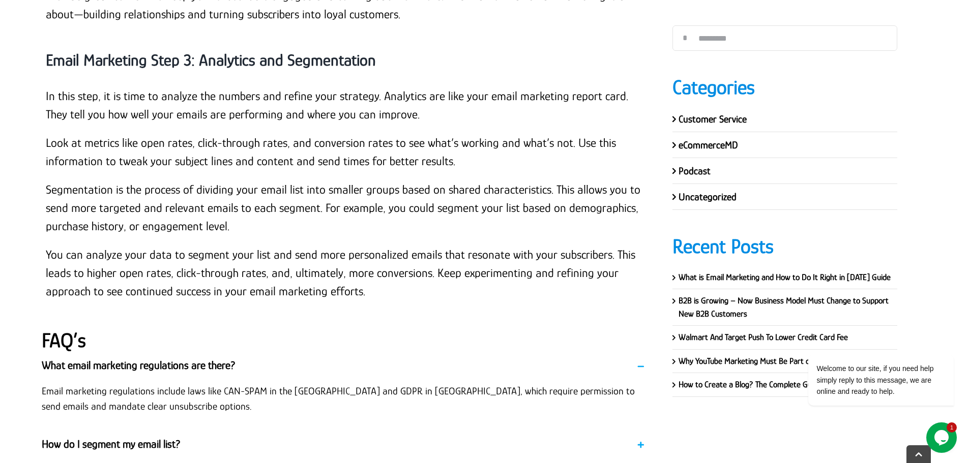
click at [195, 384] on p "Email marketing regulations include laws like CAN-SPAM in the [GEOGRAPHIC_DATA]…" at bounding box center [344, 399] width 604 height 31
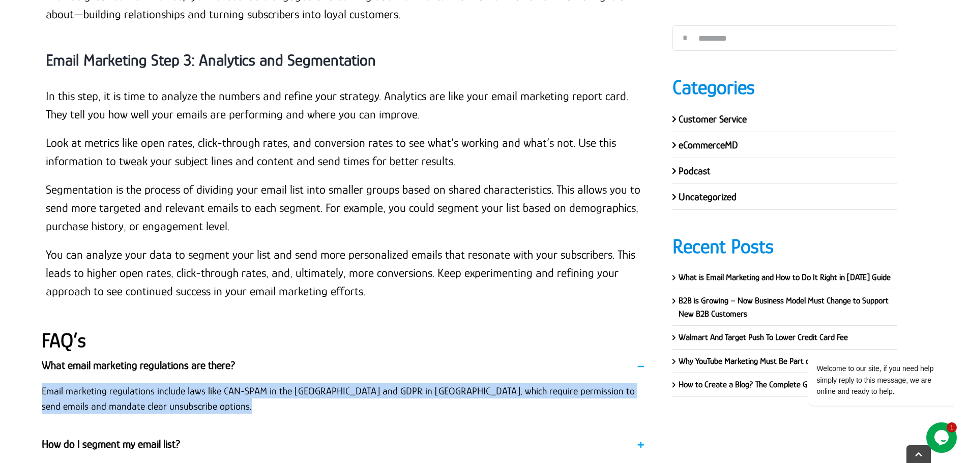
click at [195, 384] on p "Email marketing regulations include laws like CAN-SPAM in the [GEOGRAPHIC_DATA]…" at bounding box center [344, 399] width 604 height 31
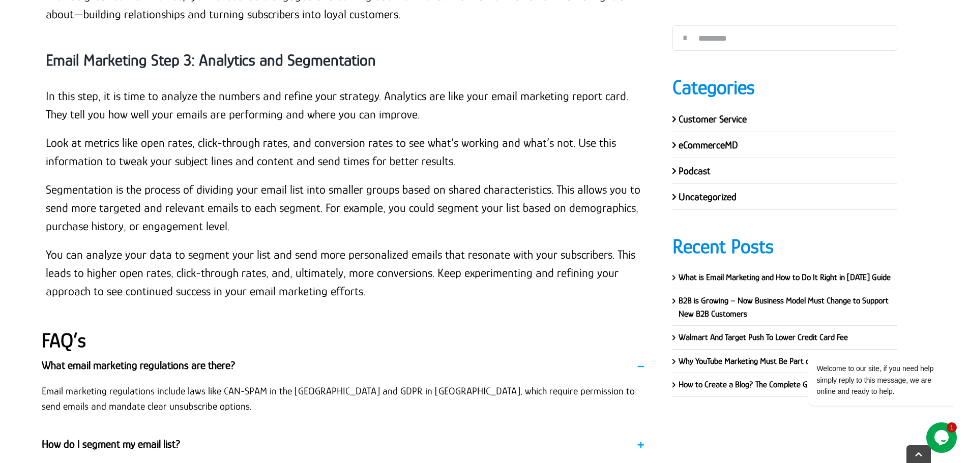
click at [157, 329] on h2 "FAQ’s" at bounding box center [344, 341] width 604 height 24
click at [139, 437] on span "How do I segment my email list?" at bounding box center [329, 444] width 575 height 15
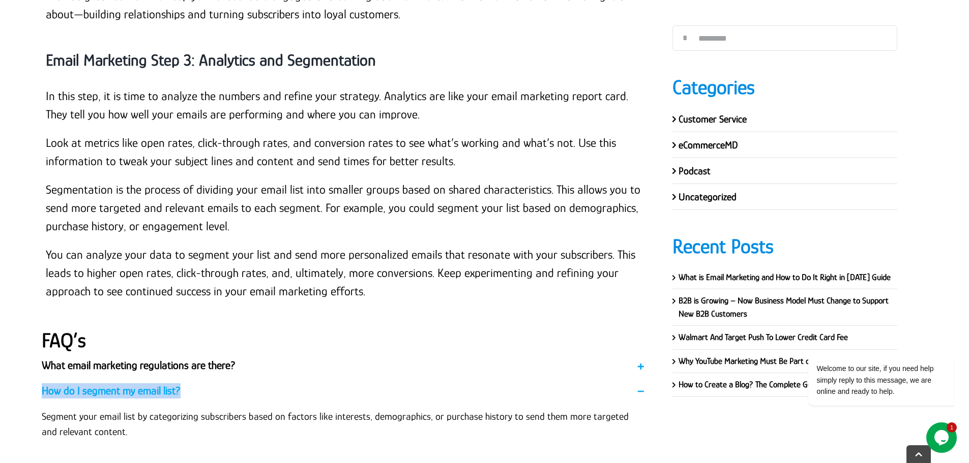
drag, startPoint x: 38, startPoint y: 262, endPoint x: 227, endPoint y: 257, distance: 189.3
click at [227, 321] on div "FAQ’s What email marketing regulations are there? Email marketing regulations i…" at bounding box center [344, 418] width 620 height 195
click at [76, 409] on p "Segment your email list by categorizing subscribers based on factors like inter…" at bounding box center [344, 424] width 604 height 31
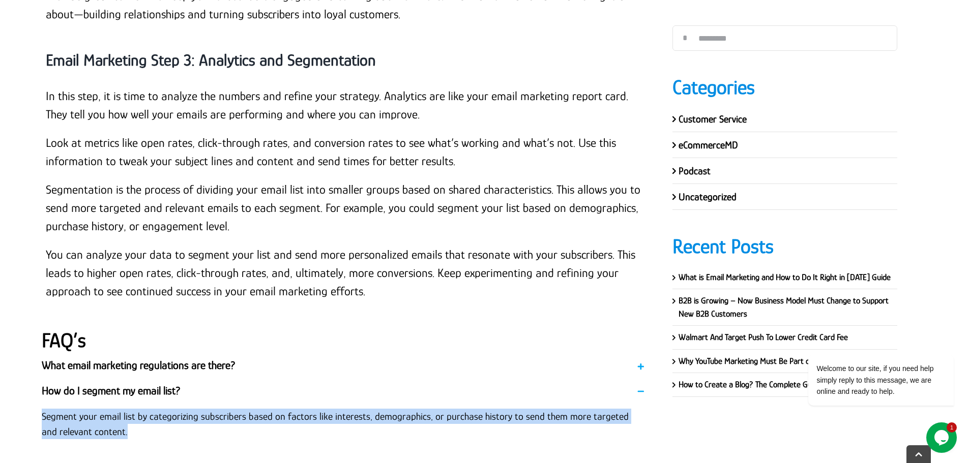
click at [76, 409] on p "Segment your email list by categorizing subscribers based on factors like inter…" at bounding box center [344, 424] width 604 height 31
click at [150, 462] on span "What is email automation?" at bounding box center [329, 469] width 575 height 15
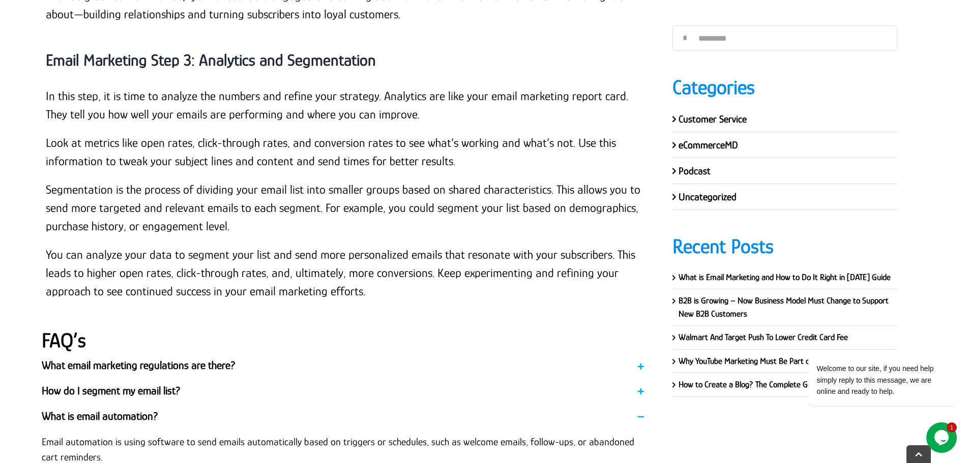
drag, startPoint x: 42, startPoint y: 287, endPoint x: 187, endPoint y: 284, distance: 144.5
click at [149, 434] on p "Email automation is using software to send emails automatically based on trigge…" at bounding box center [344, 449] width 604 height 31
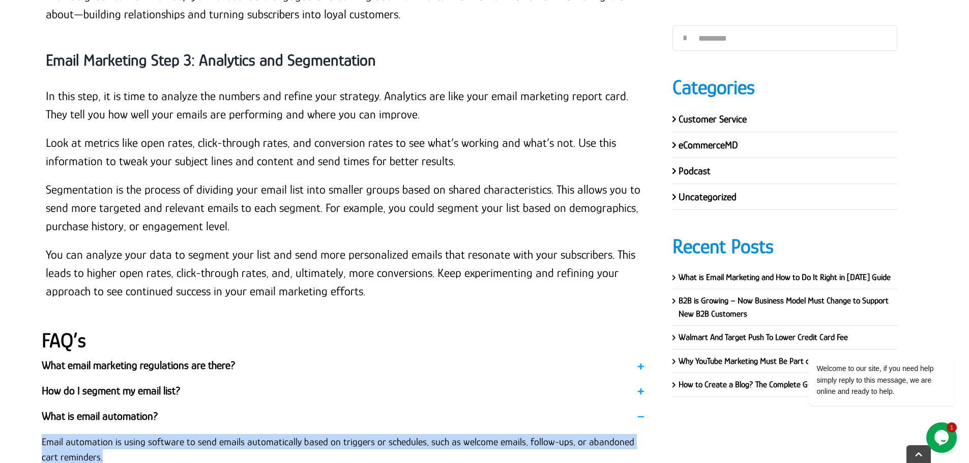
click at [149, 434] on p "Email automation is using software to send emails automatically based on trigge…" at bounding box center [344, 449] width 604 height 31
click at [216, 434] on p "Email automation is using software to send emails automatically based on trigge…" at bounding box center [344, 449] width 604 height 31
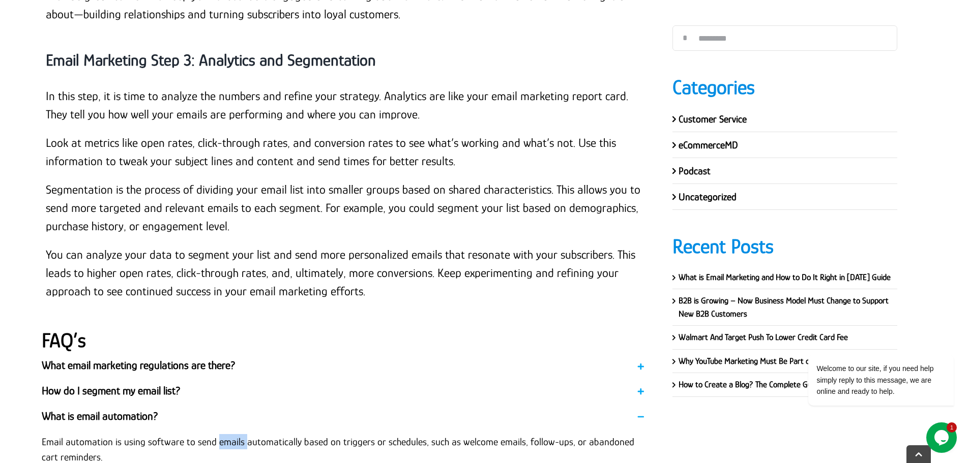
click at [216, 434] on p "Email automation is using software to send emails automatically based on trigge…" at bounding box center [344, 449] width 604 height 31
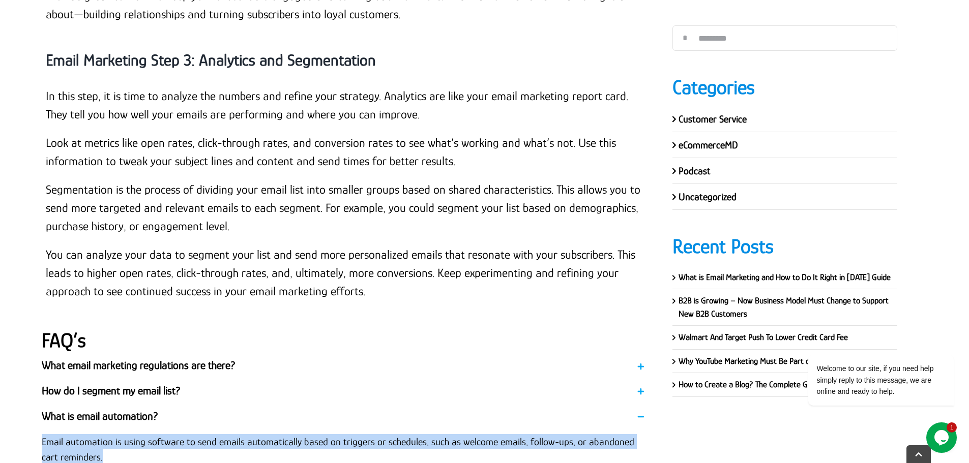
click at [216, 434] on p "Email automation is using software to send emails automatically based on trigge…" at bounding box center [344, 449] width 604 height 31
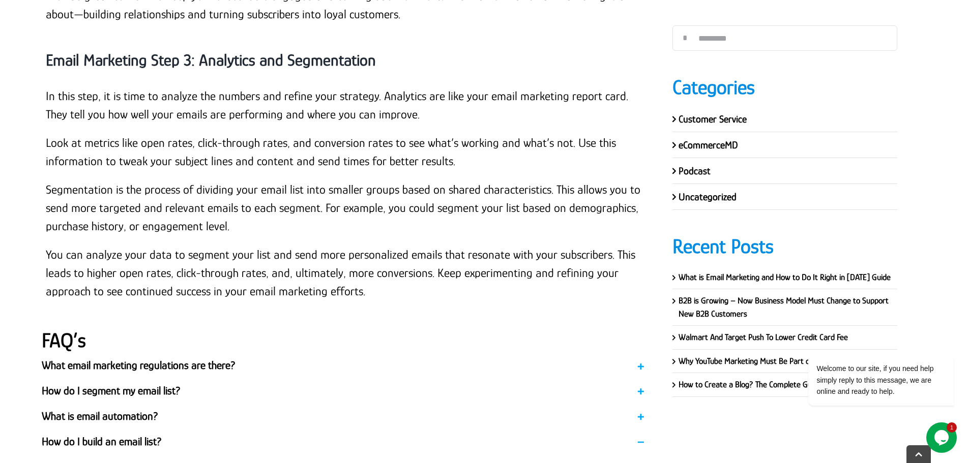
drag, startPoint x: 32, startPoint y: 310, endPoint x: 169, endPoint y: 310, distance: 137.9
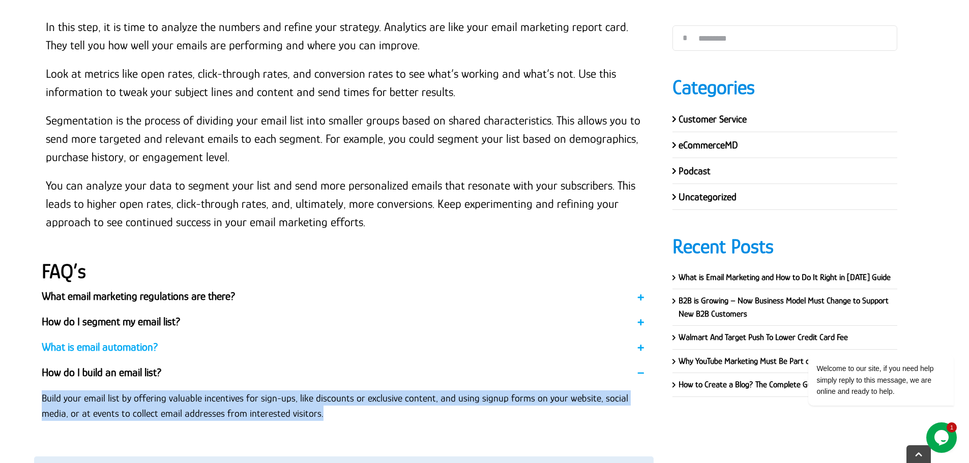
scroll to position [14386, 0]
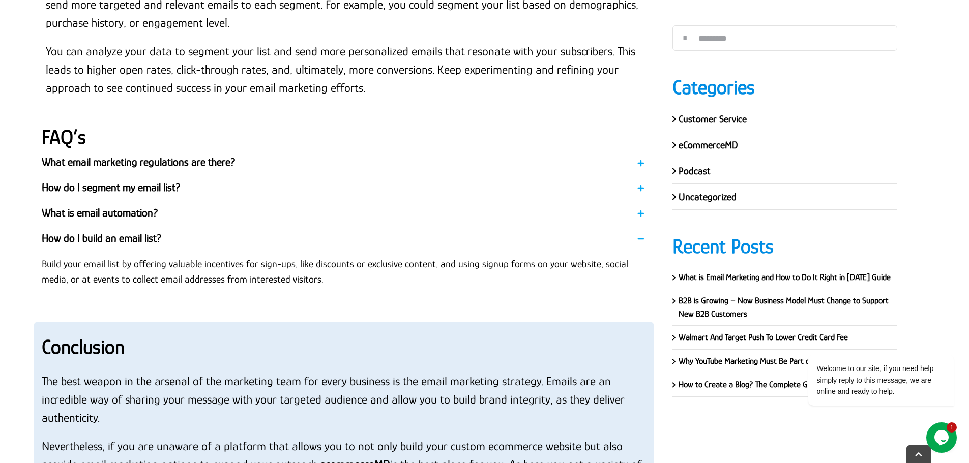
click at [104, 336] on strong "Conclusion" at bounding box center [83, 347] width 83 height 23
click at [42, 372] on p "The best weapon in the arsenal of the marketing team for every business is the …" at bounding box center [344, 399] width 604 height 55
click at [354, 438] on p "Nevertheless, if you are unaware of a platform that allows you to not only buil…" at bounding box center [344, 465] width 604 height 55
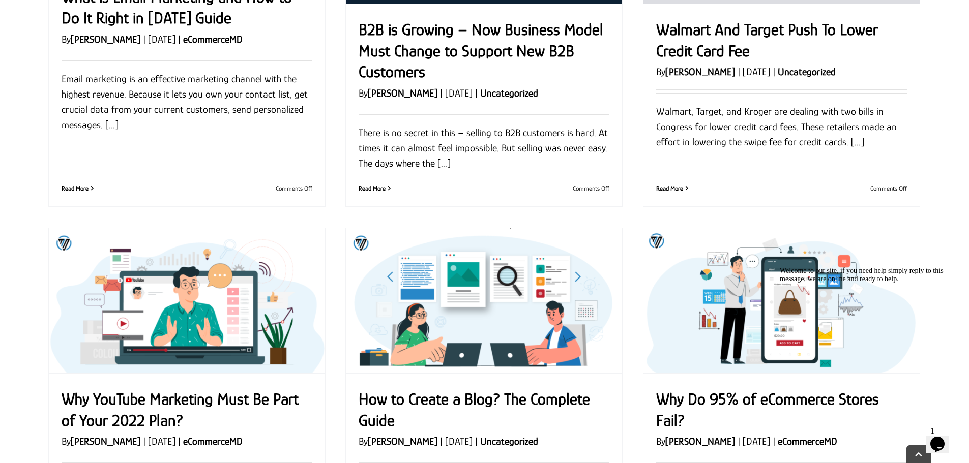
scroll to position [356, 0]
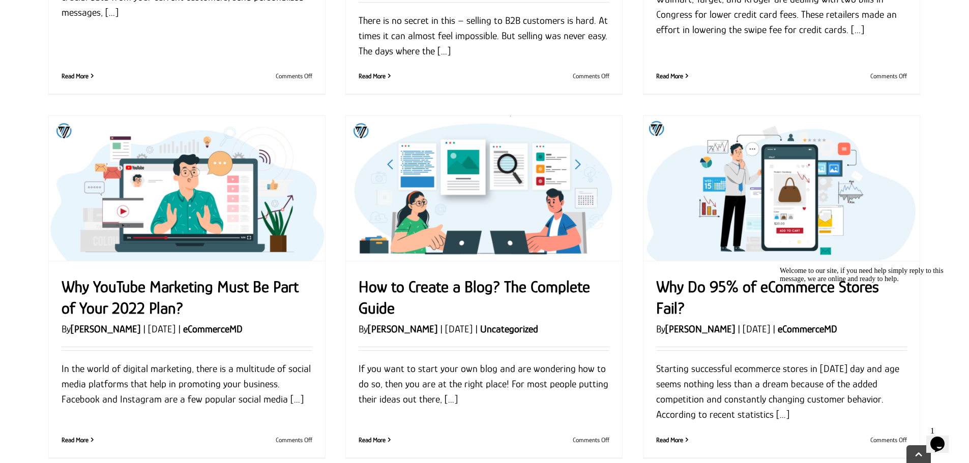
click at [177, 284] on link "Why YouTube Marketing Must Be Part of Your 2022 Plan?" at bounding box center [180, 298] width 237 height 40
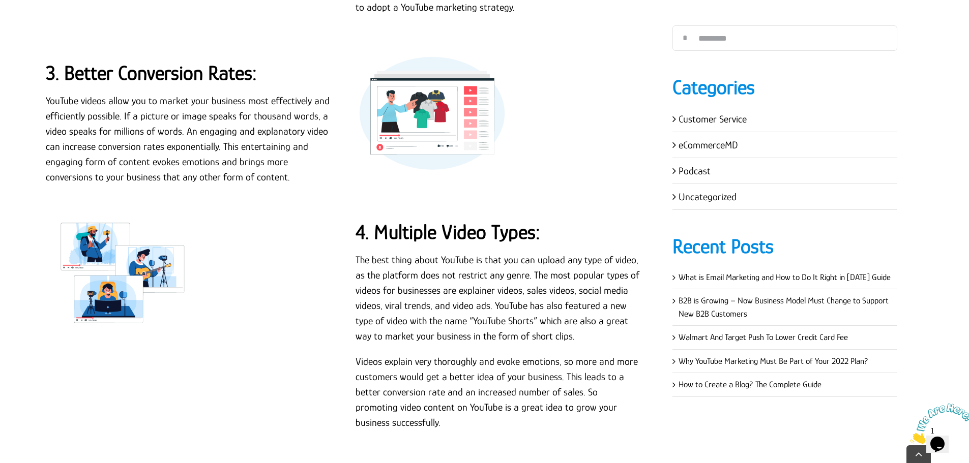
scroll to position [1379, 0]
